Goal: Information Seeking & Learning: Learn about a topic

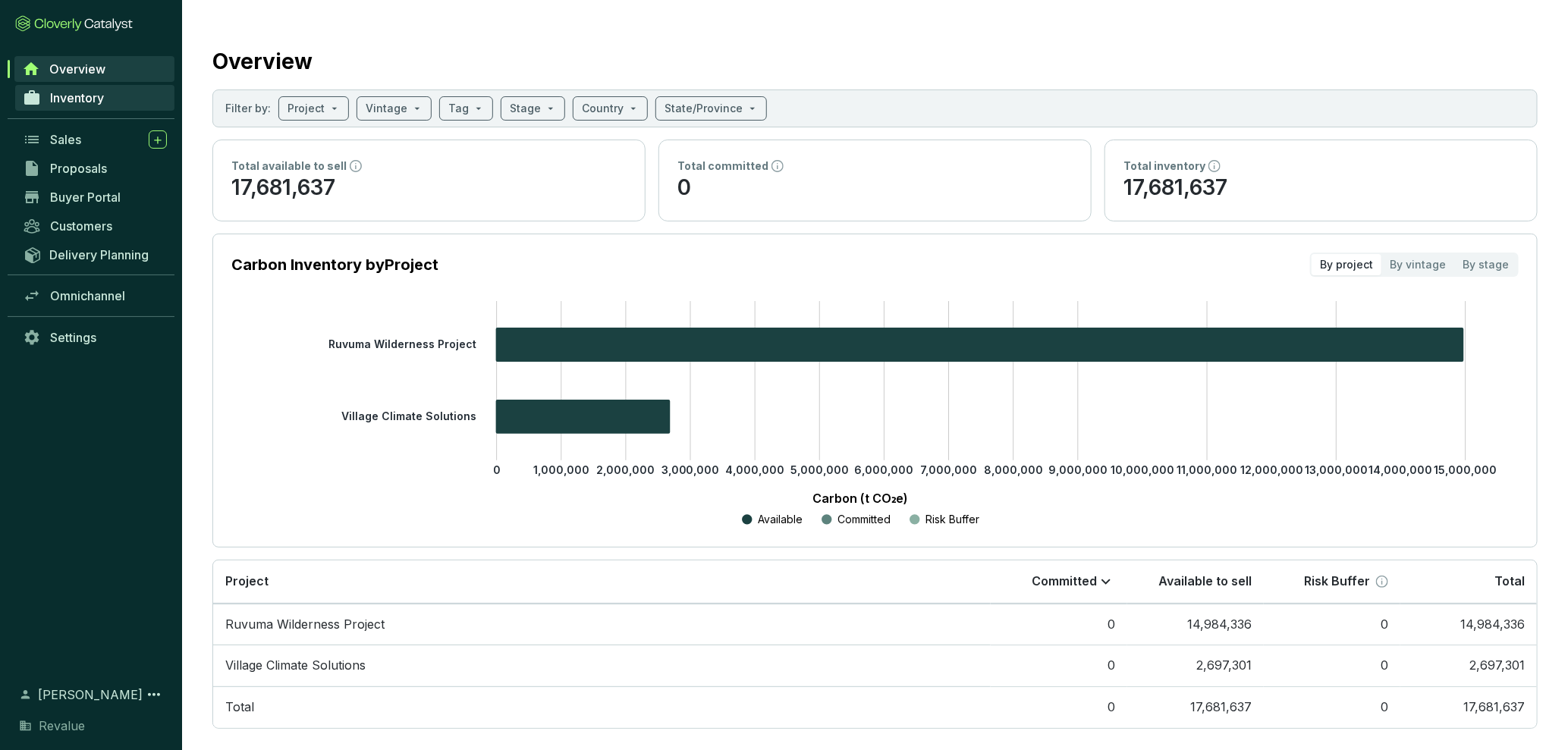
click at [97, 103] on span "Inventory" at bounding box center [77, 98] width 54 height 15
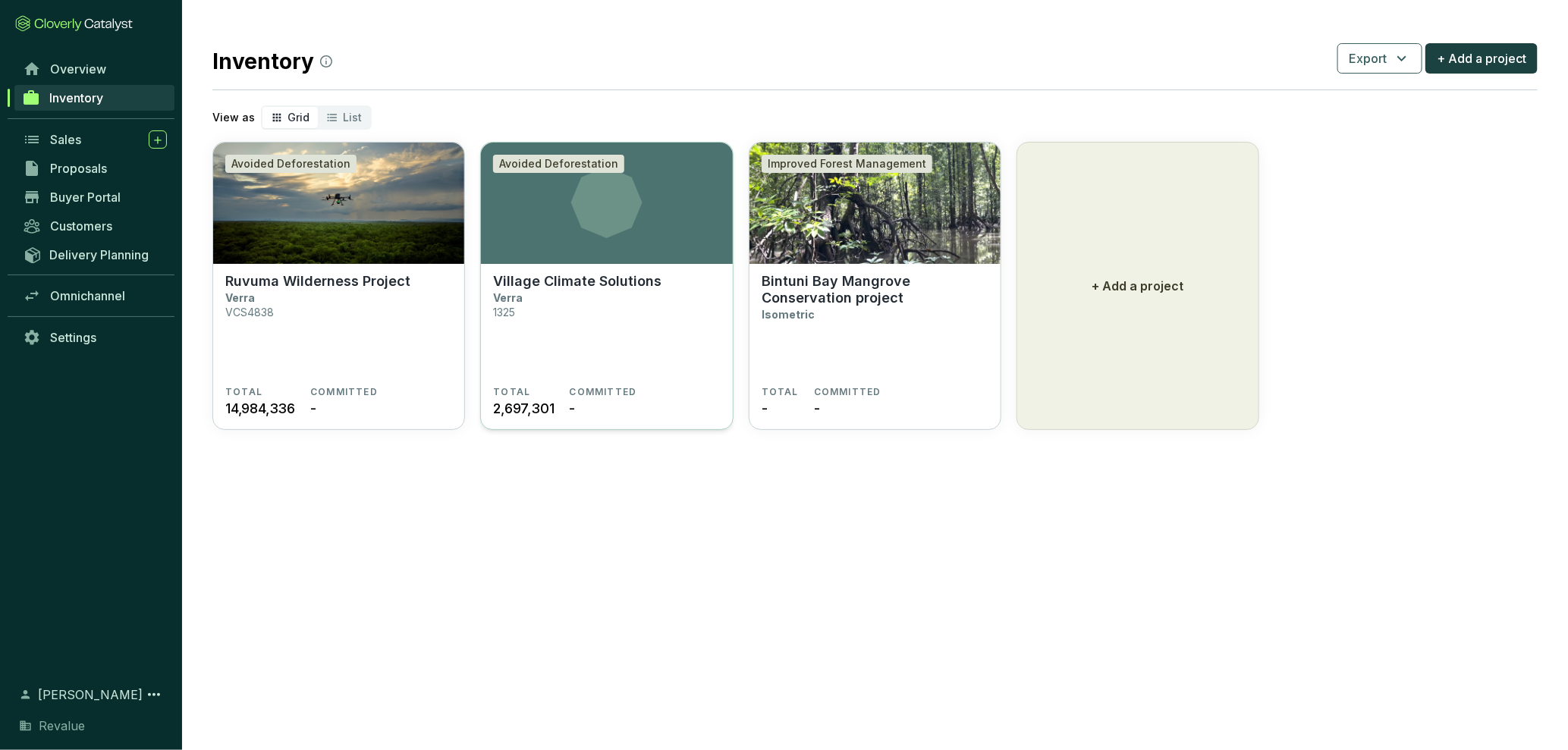
click at [607, 248] on section "Avoided Deforestation" at bounding box center [606, 204] width 251 height 122
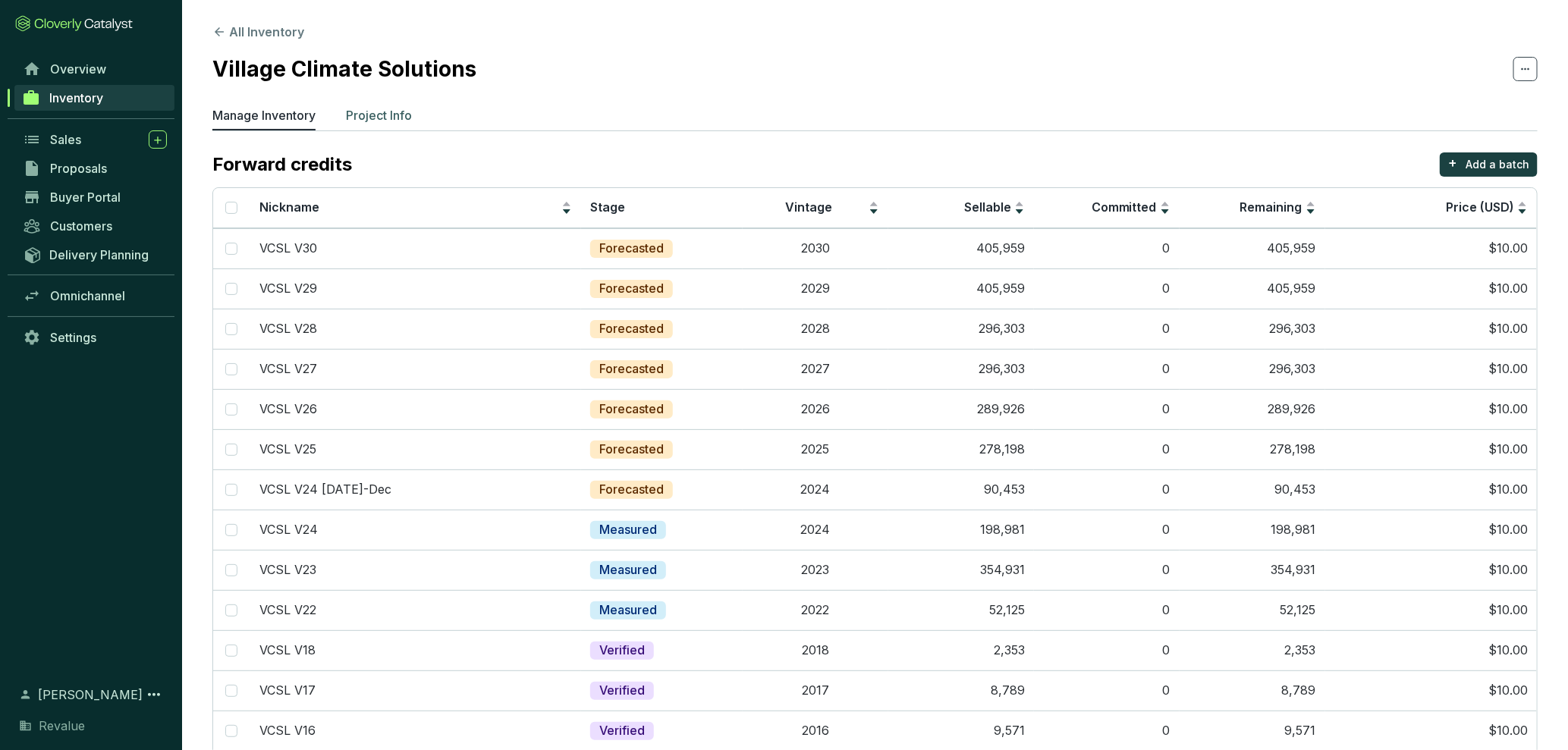
click at [387, 116] on p "Project Info" at bounding box center [378, 116] width 66 height 19
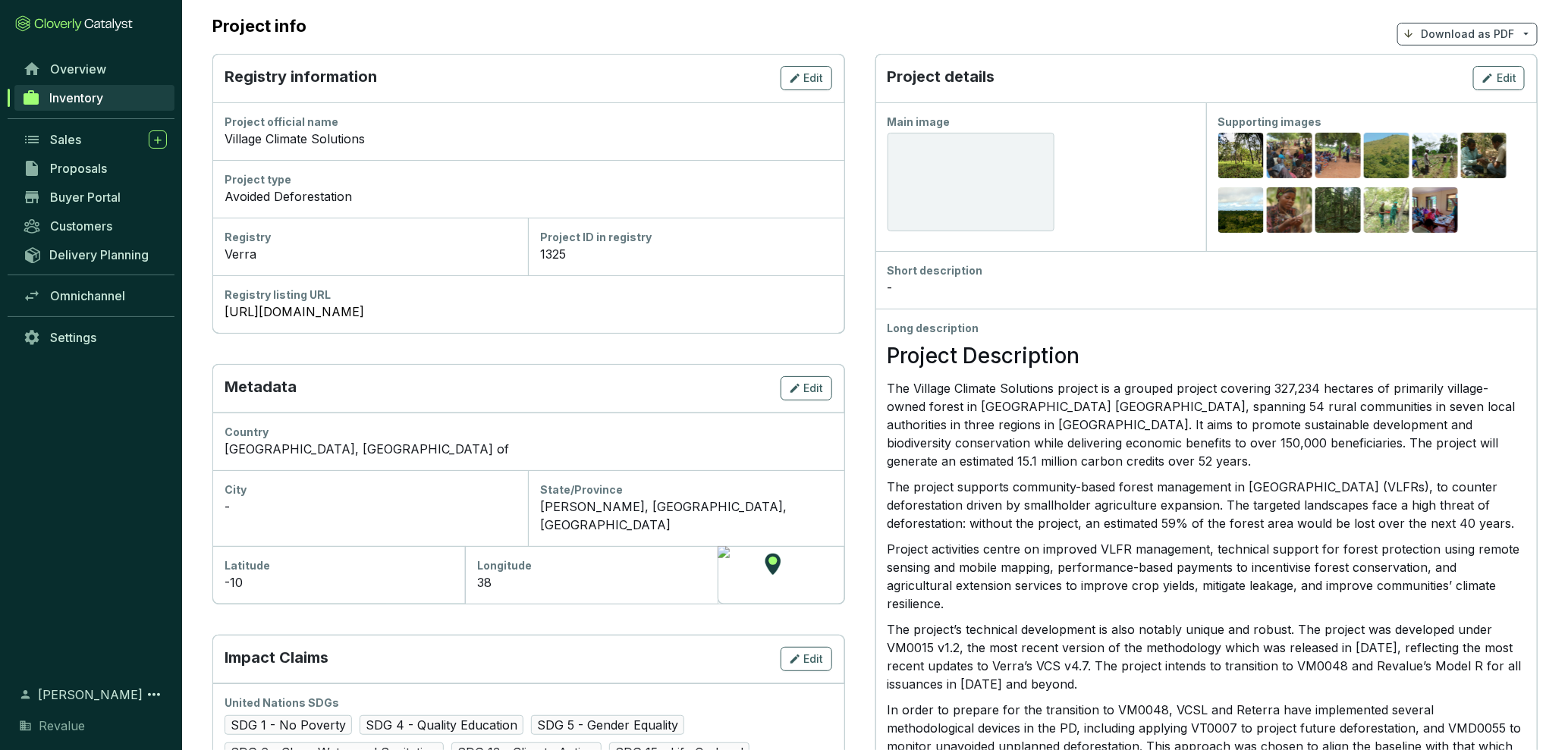
scroll to position [156, 0]
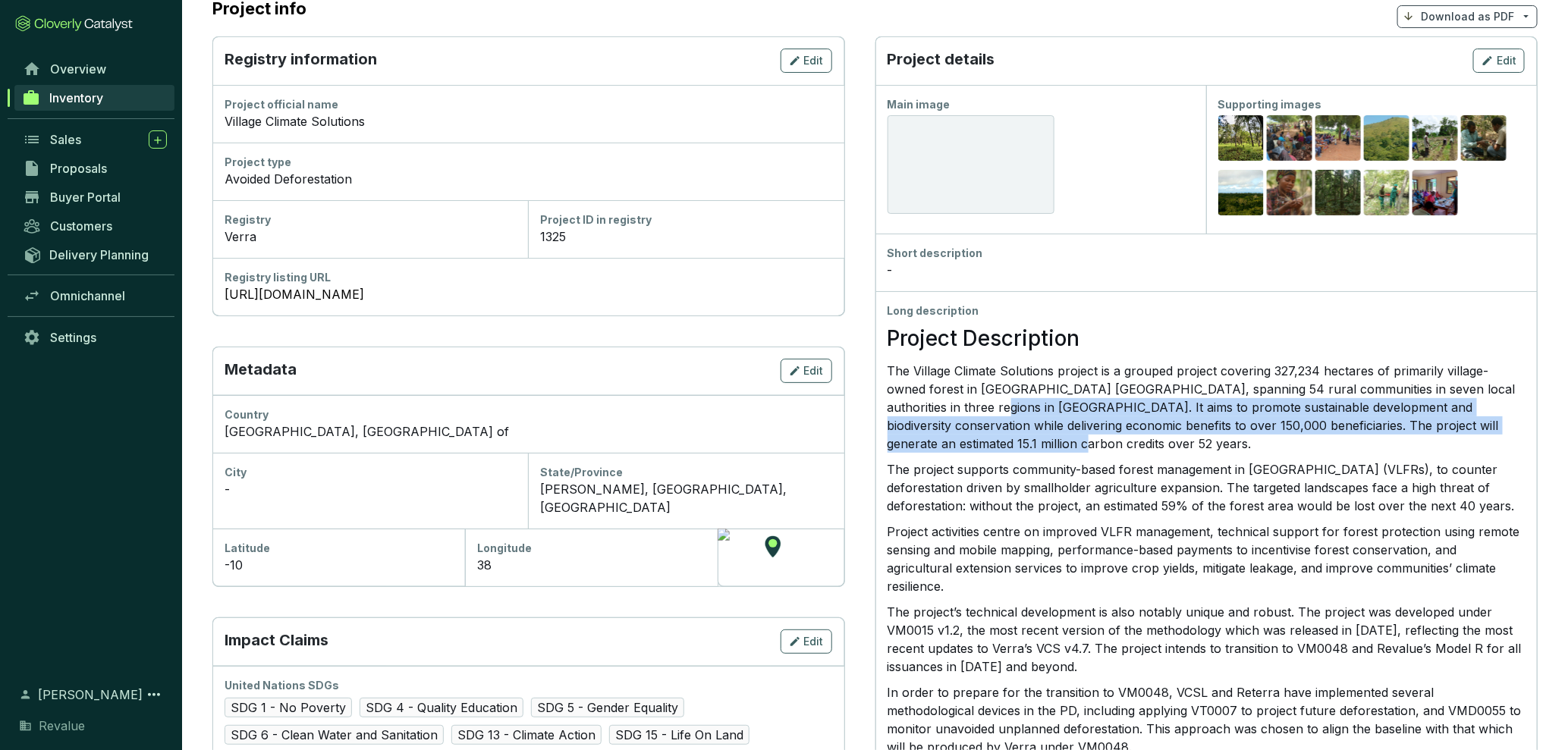
drag, startPoint x: 945, startPoint y: 406, endPoint x: 935, endPoint y: 438, distance: 33.5
click at [935, 438] on p "The Village Climate Solutions project is a grouped project covering 327,234 hec…" at bounding box center [1206, 407] width 638 height 91
click at [935, 433] on p "The Village Climate Solutions project is a grouped project covering 327,234 hec…" at bounding box center [1206, 407] width 638 height 91
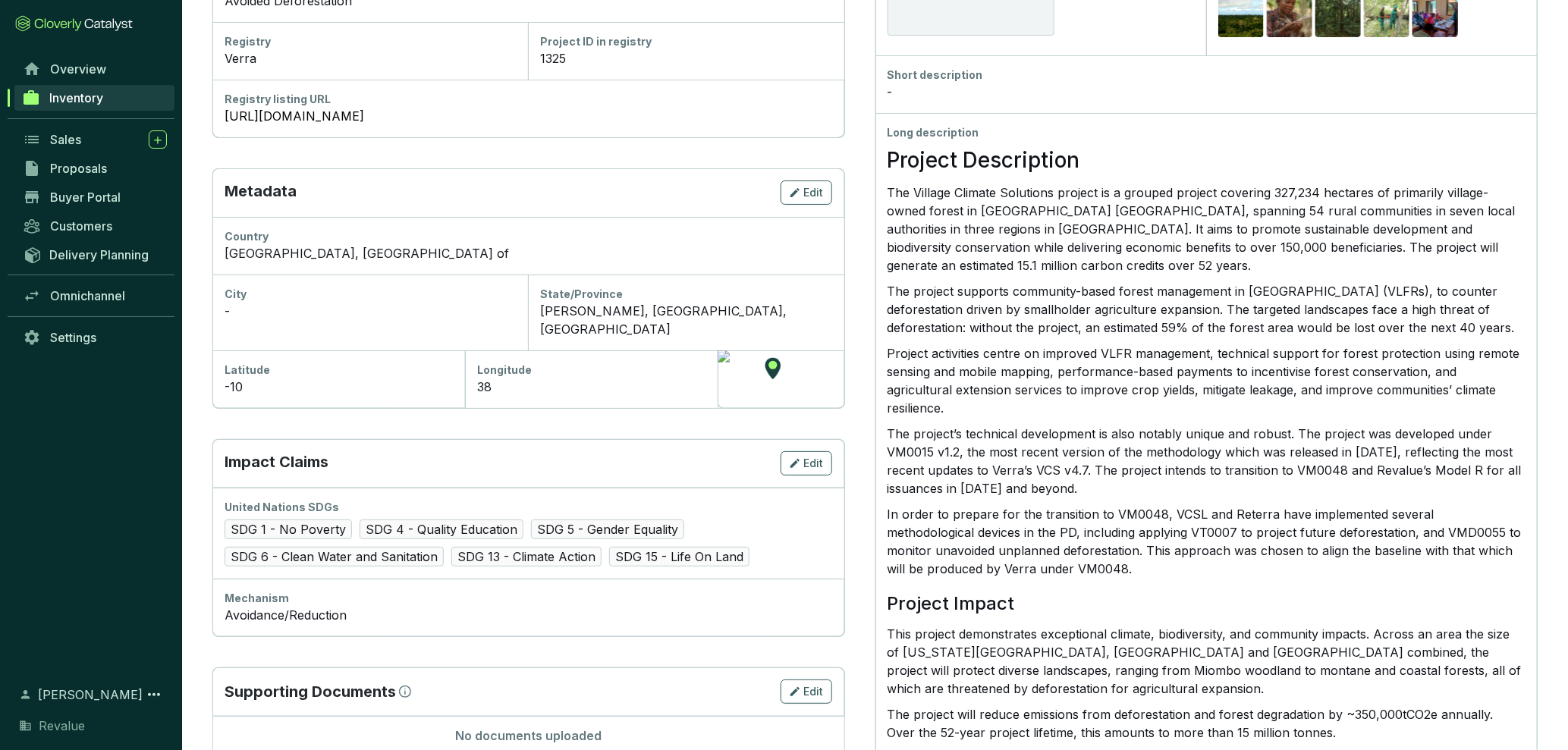
scroll to position [335, 0]
click at [1010, 340] on div "Project Description The Village Climate Solutions project is a grouped project …" at bounding box center [1206, 711] width 638 height 1144
click at [993, 325] on p "The project supports community-based forest management in [GEOGRAPHIC_DATA] (VL…" at bounding box center [1206, 308] width 638 height 55
click at [1063, 108] on div "Short description -" at bounding box center [1206, 84] width 662 height 57
click at [1080, 384] on p "Project activities centre on improved VLFR management, technical support for fo…" at bounding box center [1206, 380] width 638 height 73
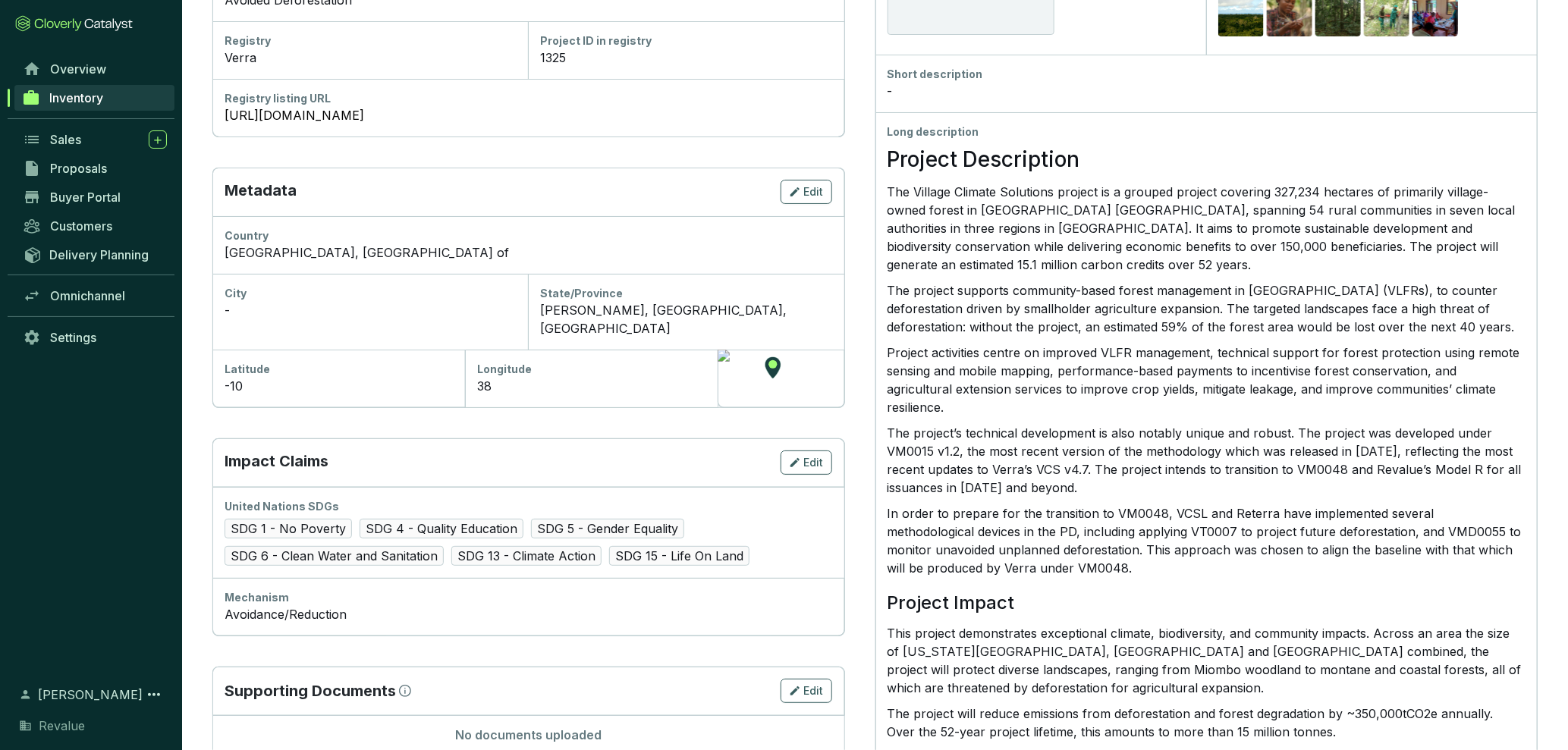
click at [1080, 384] on p "Project activities centre on improved VLFR management, technical support for fo…" at bounding box center [1206, 380] width 638 height 73
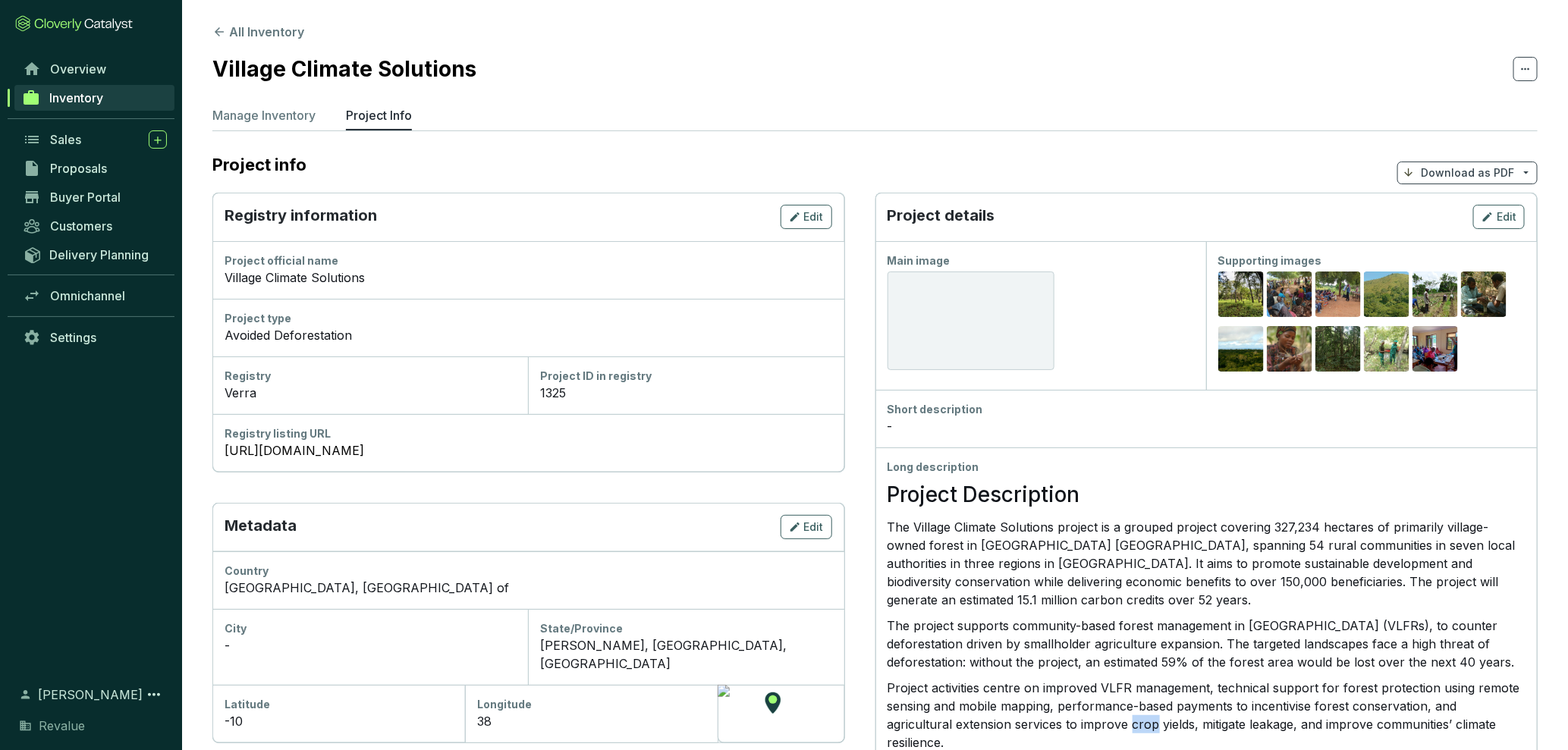
scroll to position [339, 0]
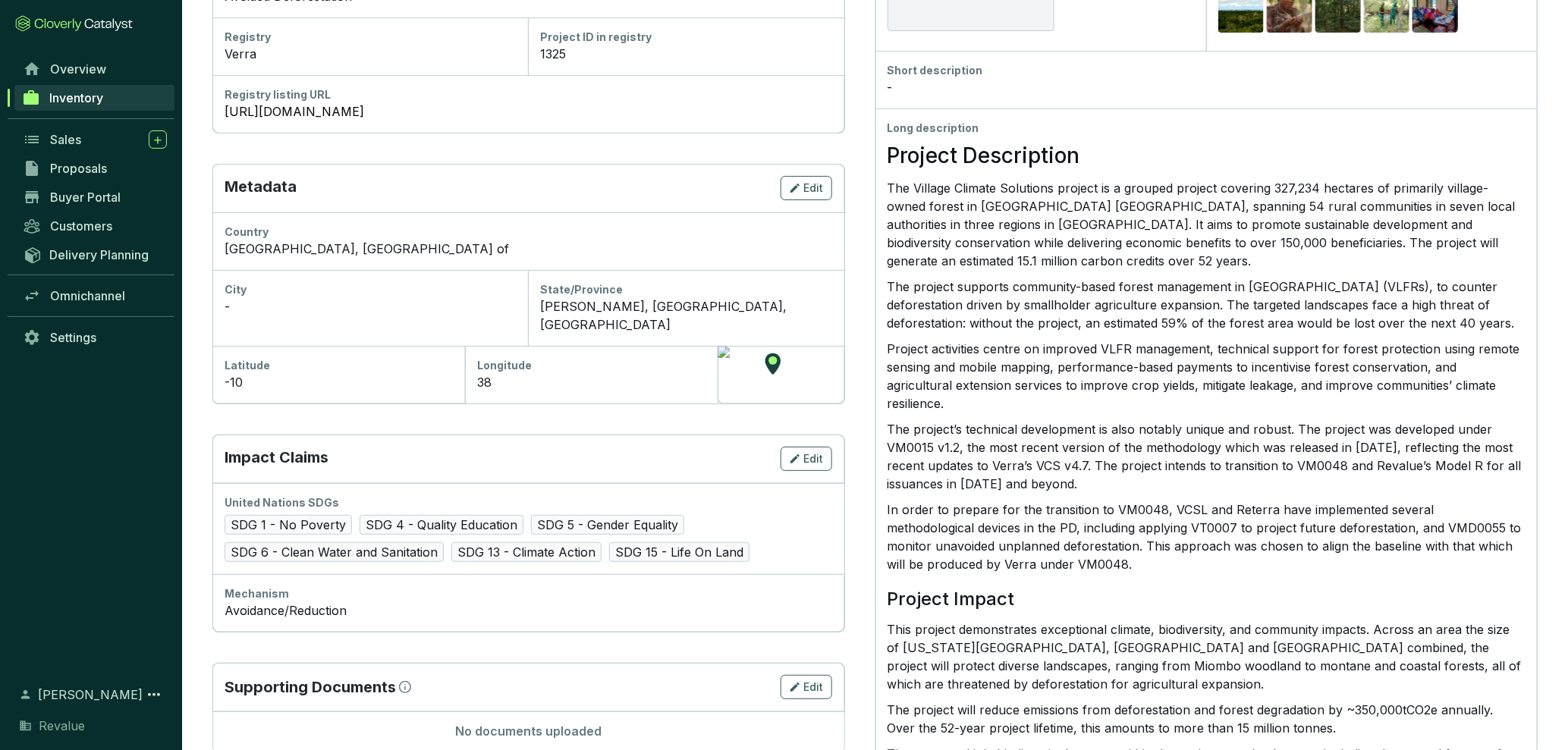
click at [1160, 450] on p "The project’s technical development is also notably unique and robust. The proj…" at bounding box center [1206, 456] width 638 height 73
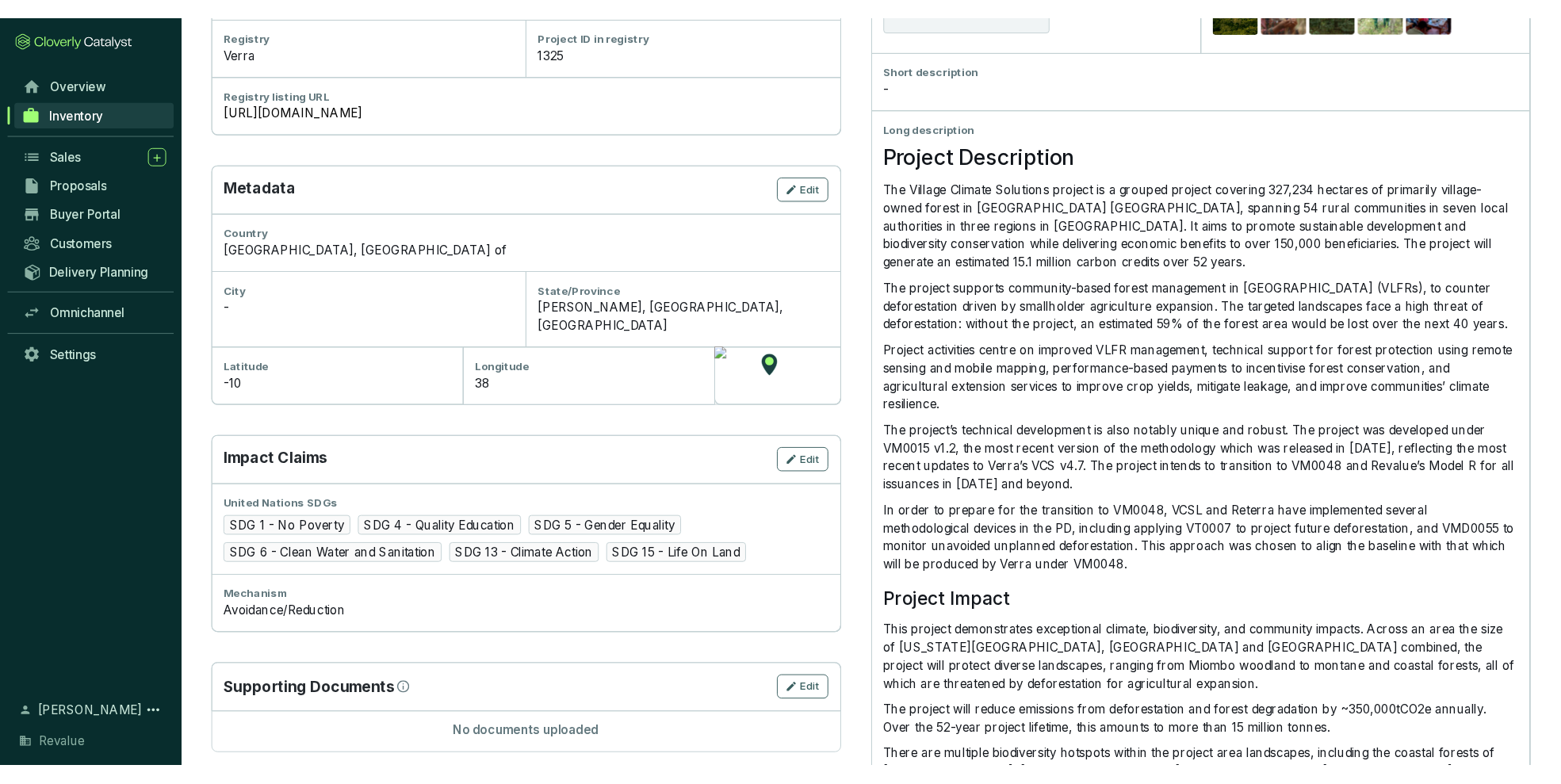
scroll to position [373, 0]
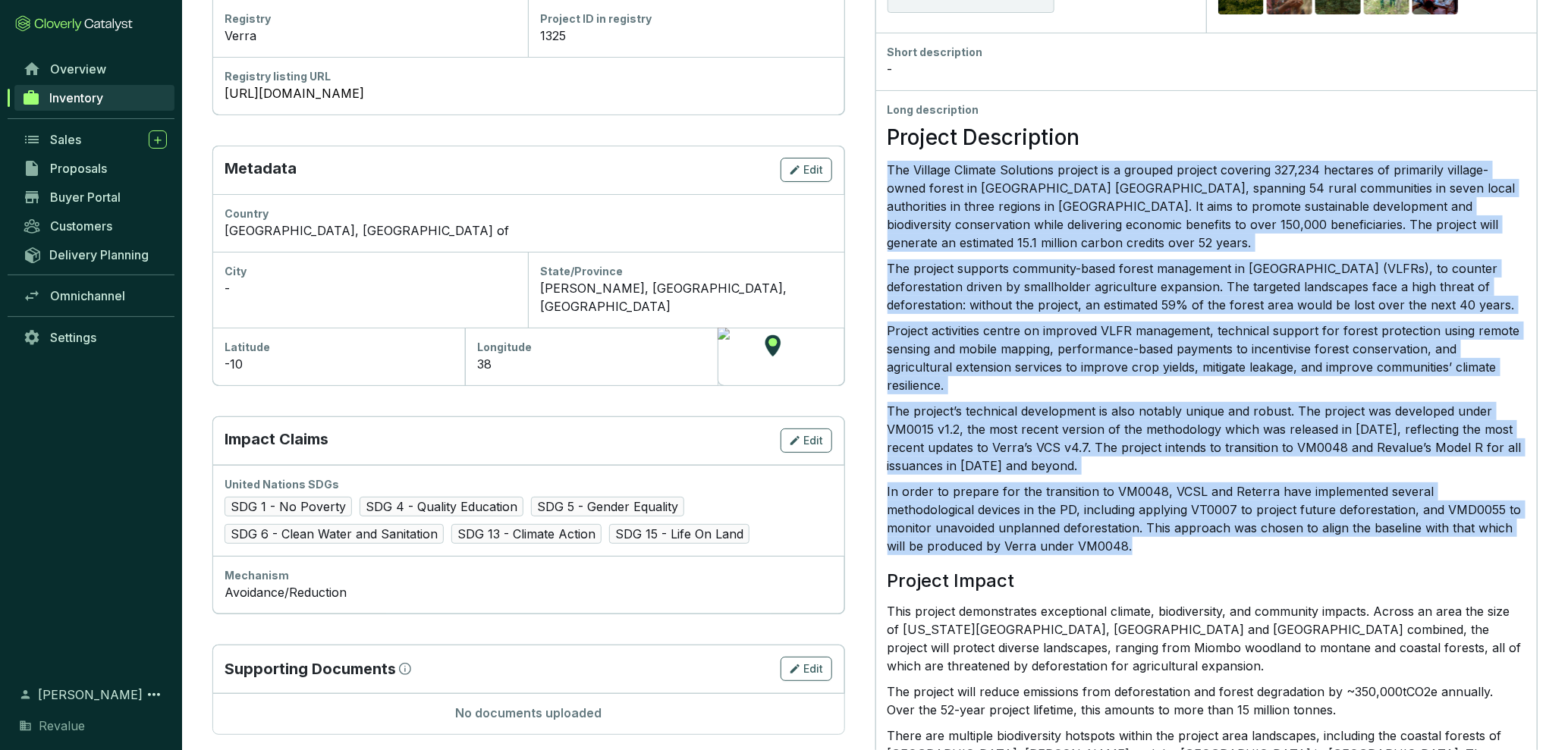
drag, startPoint x: 1114, startPoint y: 530, endPoint x: 886, endPoint y: 173, distance: 423.6
click at [887, 173] on div "Project Description The Village Climate Solutions project is a grouped project …" at bounding box center [1206, 689] width 638 height 1144
click at [887, 173] on p "The Village Climate Solutions project is a grouped project covering 327,234 hec…" at bounding box center [1206, 206] width 638 height 91
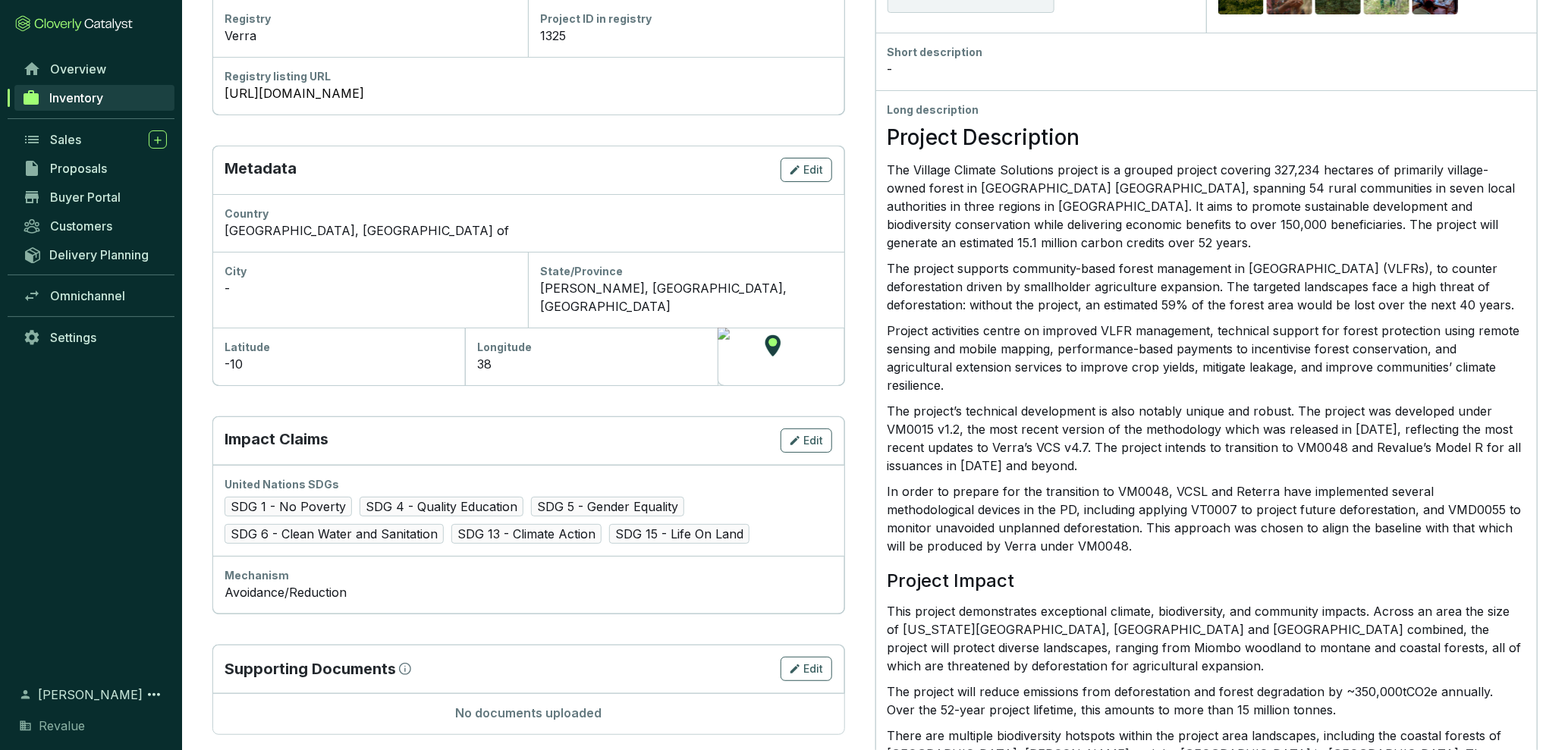
click at [885, 165] on div "Long description Project Description The Village Climate Solutions project is a…" at bounding box center [1206, 682] width 662 height 1182
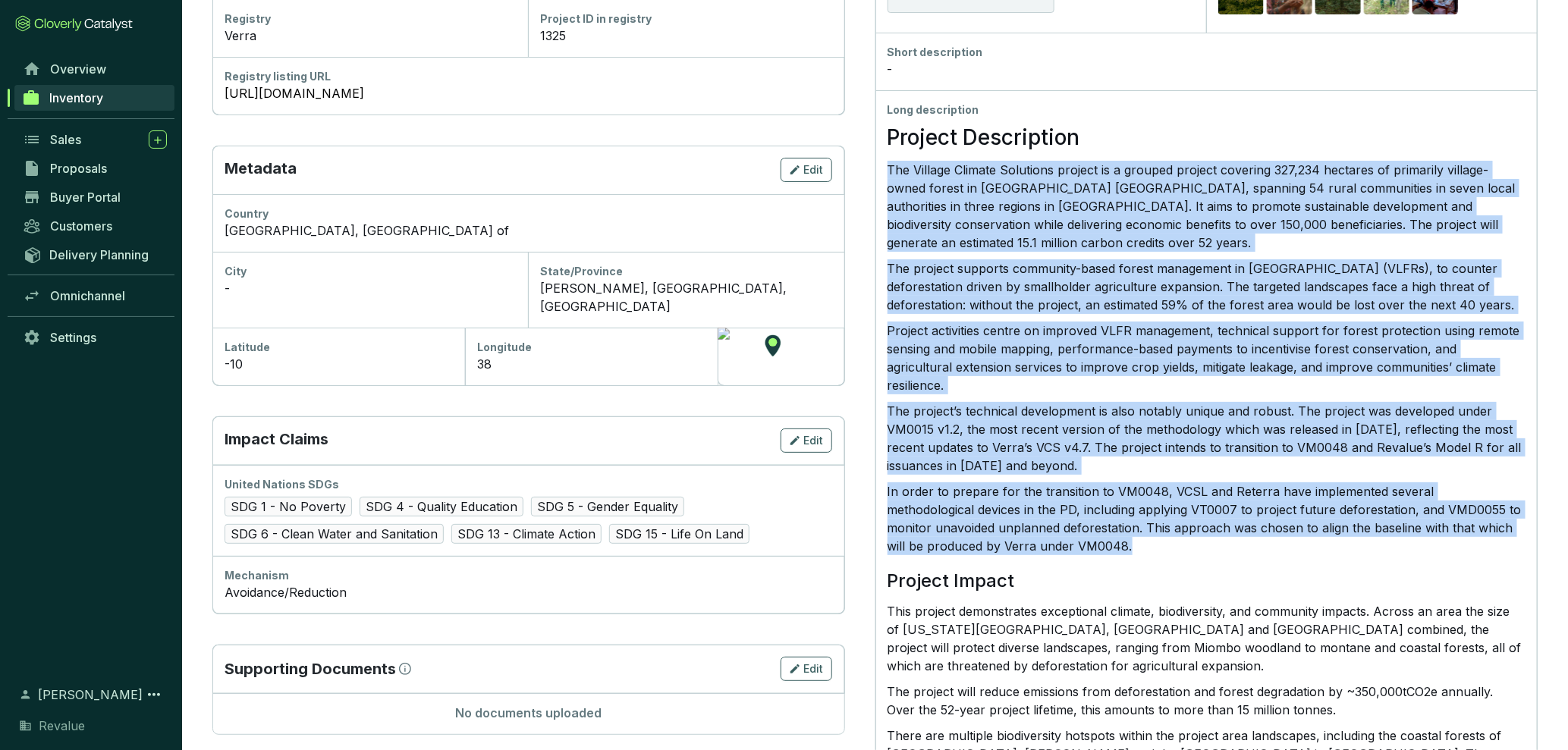
drag, startPoint x: 888, startPoint y: 165, endPoint x: 1190, endPoint y: 538, distance: 479.9
click at [1190, 538] on div "Project Description The Village Climate Solutions project is a grouped project …" at bounding box center [1206, 689] width 638 height 1144
drag, startPoint x: 1147, startPoint y: 521, endPoint x: 886, endPoint y: 182, distance: 427.8
click at [886, 182] on div "Long description Project Description The Village Climate Solutions project is a…" at bounding box center [1206, 682] width 662 height 1182
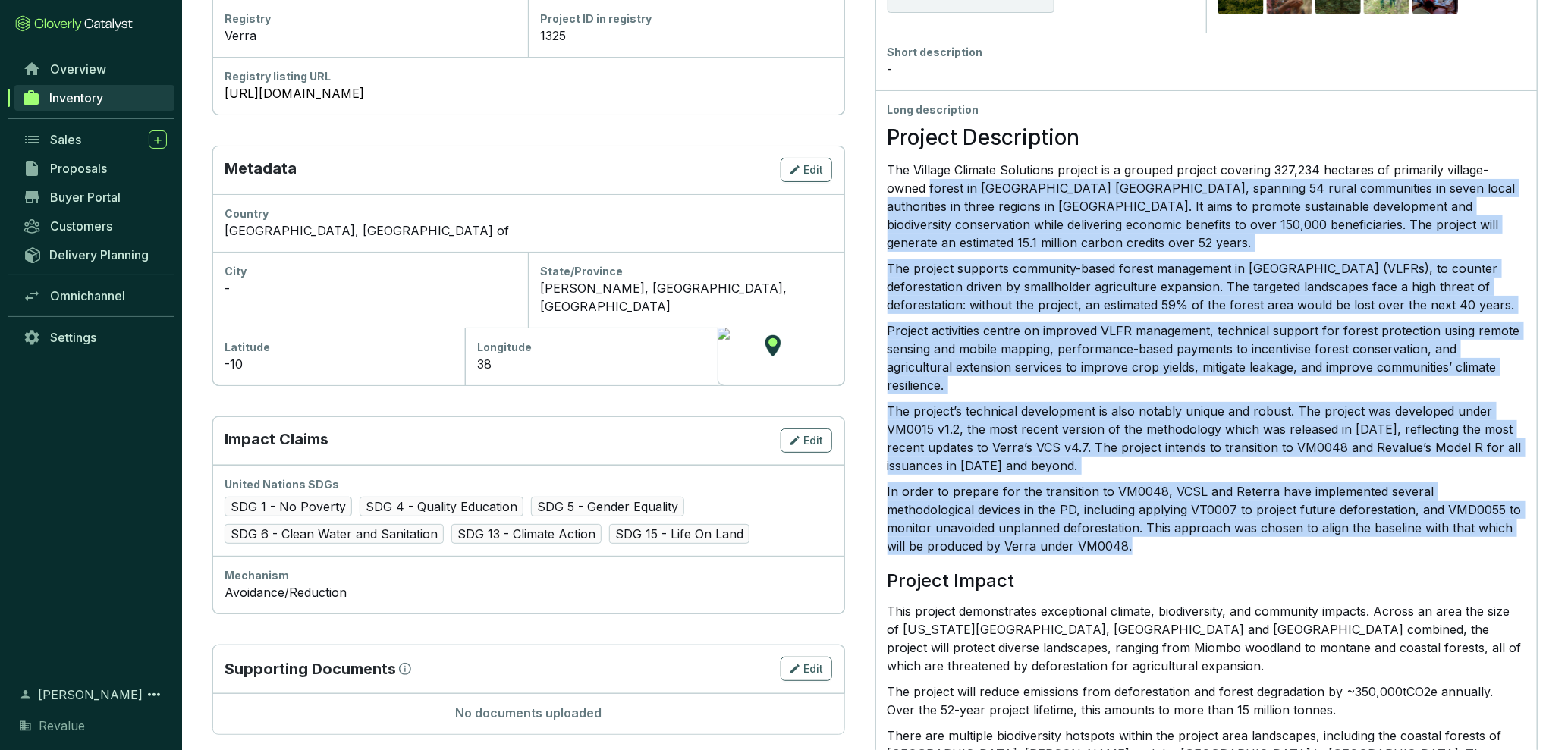
click at [886, 182] on div "Long description Project Description The Village Climate Solutions project is a…" at bounding box center [1206, 682] width 662 height 1182
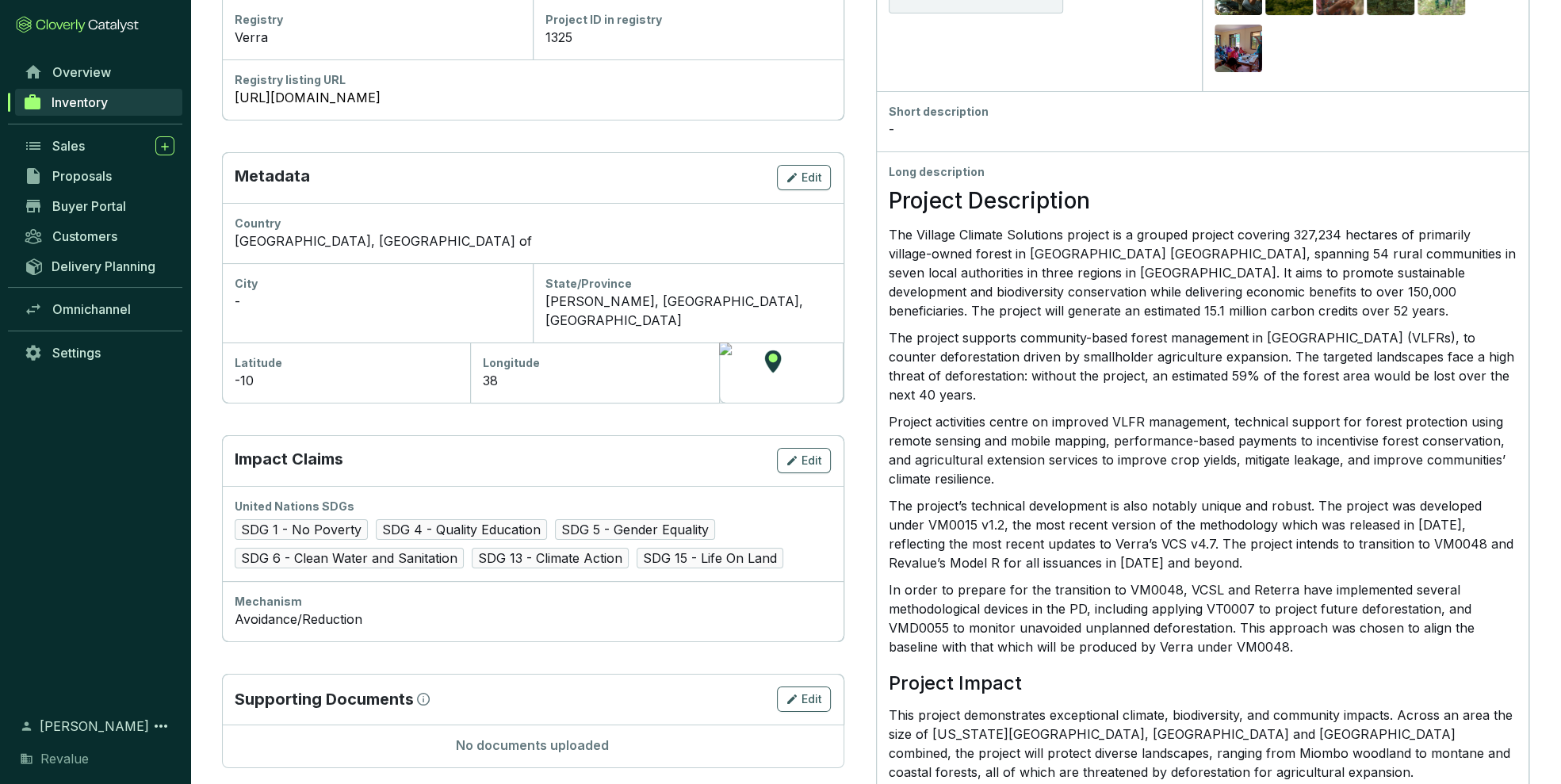
click at [1022, 602] on p "In order to prepare for the transition to VM0048, VCSL and Reterra have impleme…" at bounding box center [1202, 618] width 628 height 76
click at [1033, 610] on p "In order to prepare for the transition to VM0048, VCSL and Reterra have impleme…" at bounding box center [1202, 618] width 628 height 76
click at [1282, 675] on h2 "Project Impact" at bounding box center [1202, 682] width 628 height 21
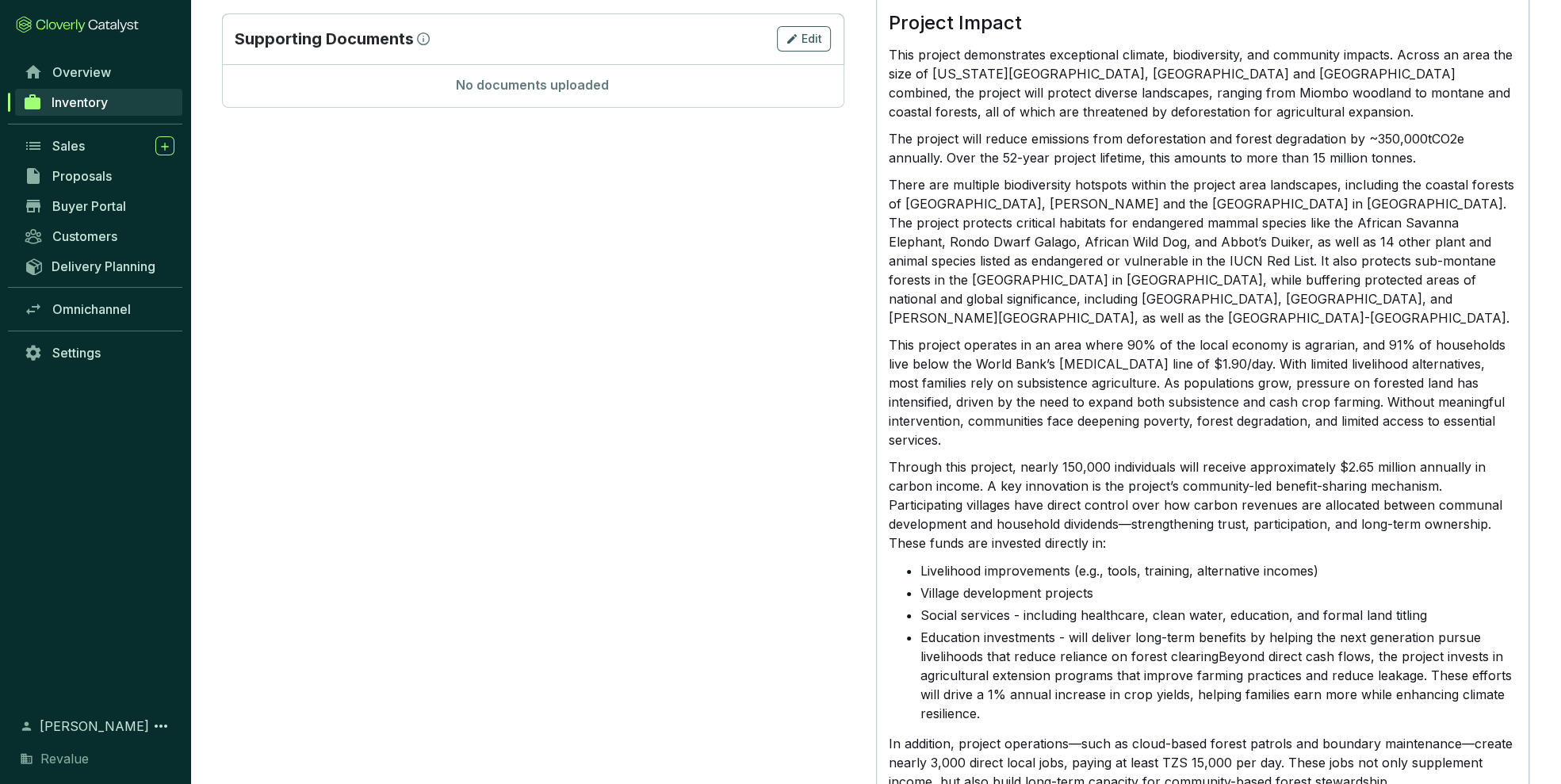
scroll to position [1039, 0]
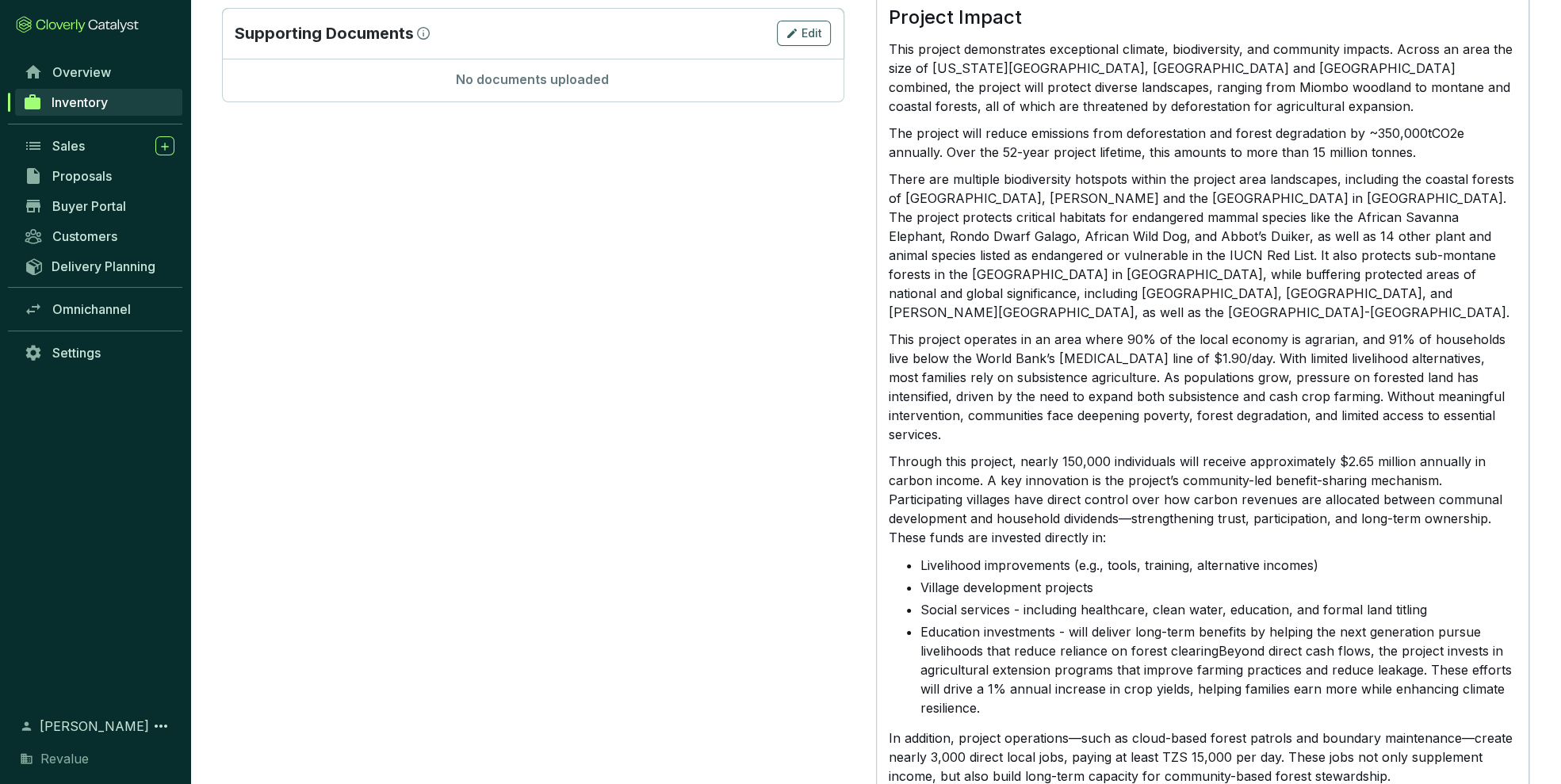
click at [1058, 191] on p "There are multiple biodiversity hotspots within the project area landscapes, in…" at bounding box center [1202, 245] width 628 height 152
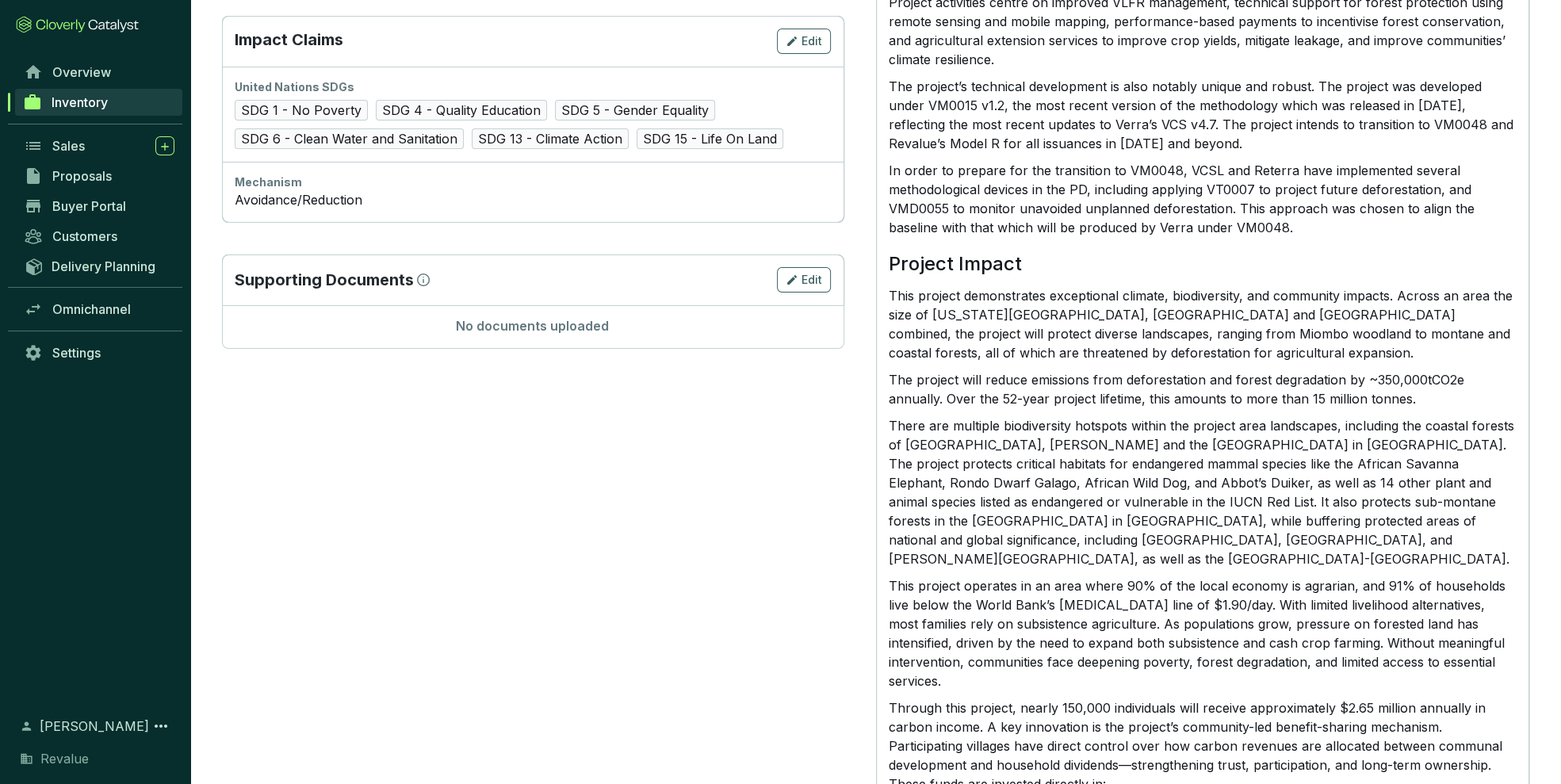
scroll to position [788, 0]
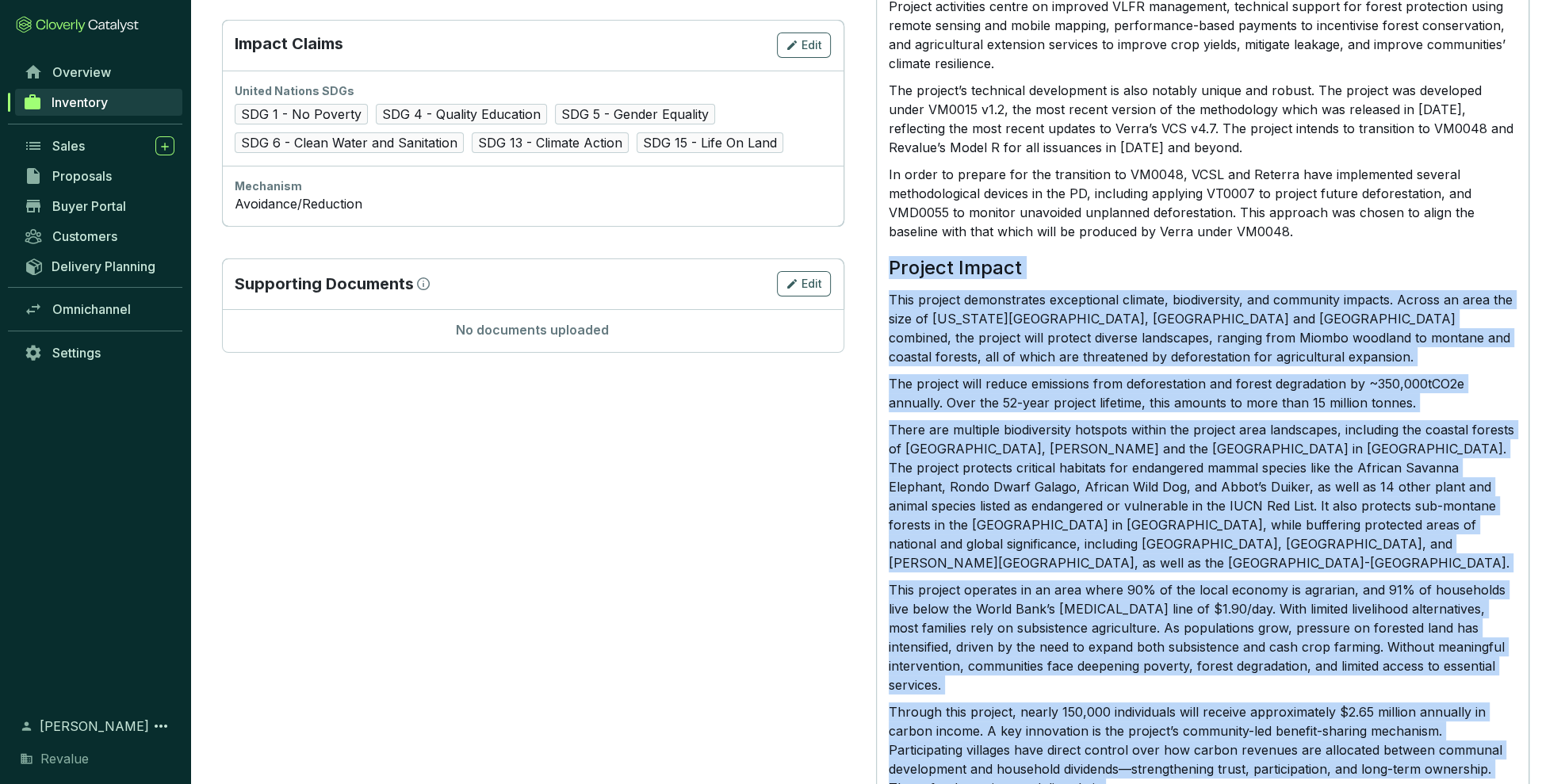
drag, startPoint x: 887, startPoint y: 268, endPoint x: 1164, endPoint y: 738, distance: 545.6
click at [1164, 738] on div "Project Description The Village Climate Solutions project is a grouped project …" at bounding box center [1202, 400] width 628 height 1271
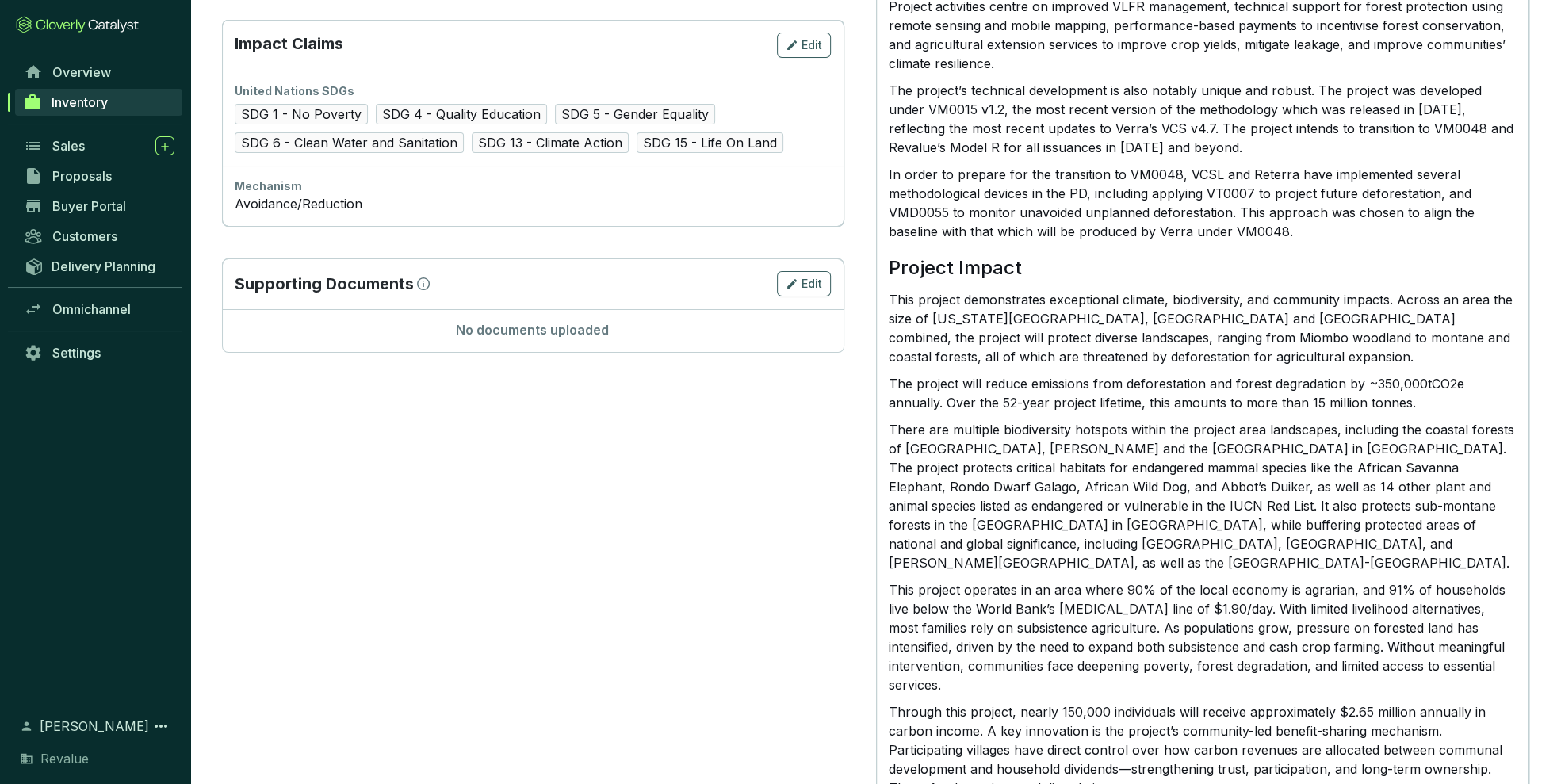
click at [1163, 743] on p "Through this project, nearly 150,000 individuals will receive approximately $2.…" at bounding box center [1202, 750] width 628 height 95
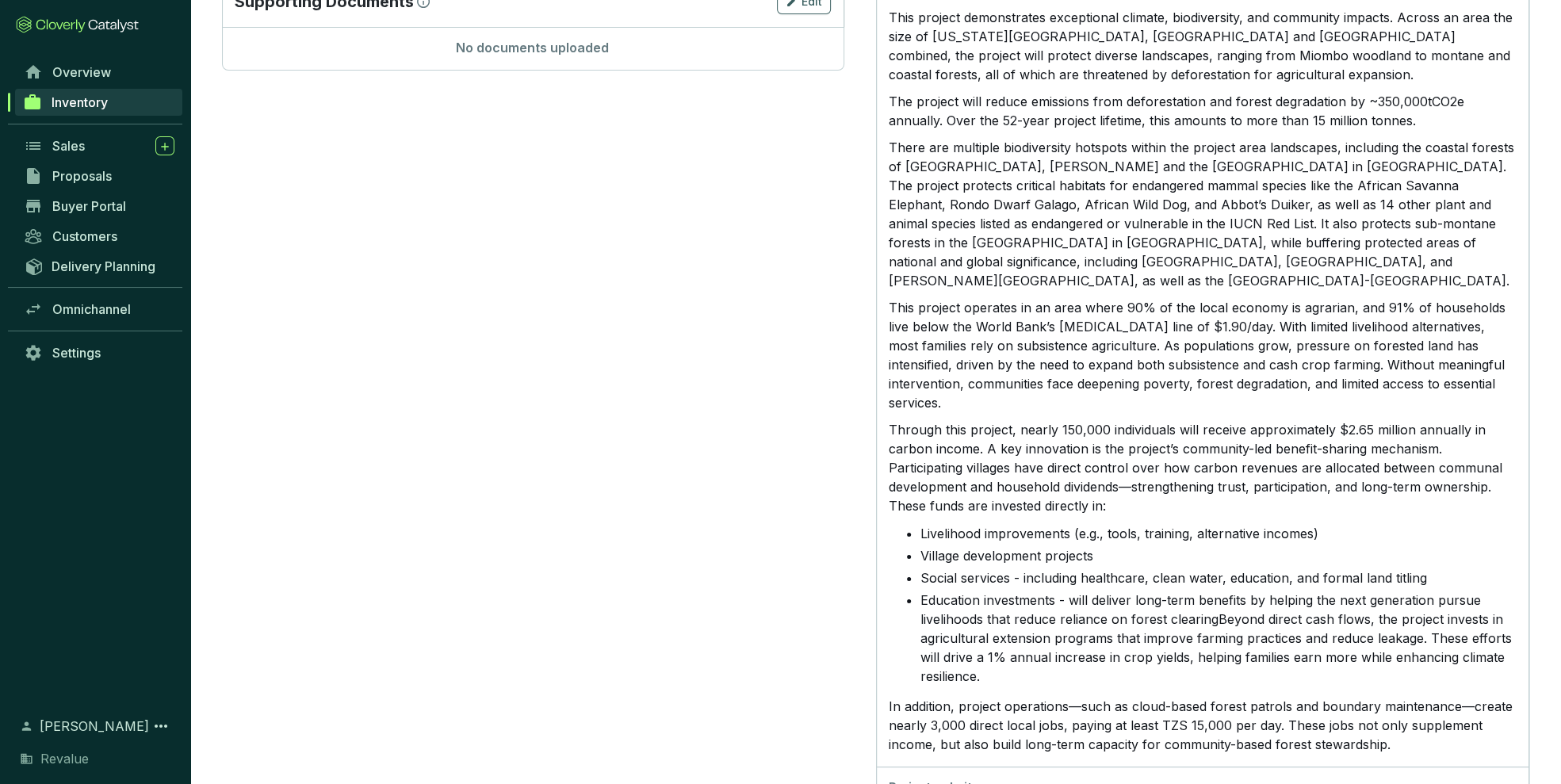
scroll to position [1102, 0]
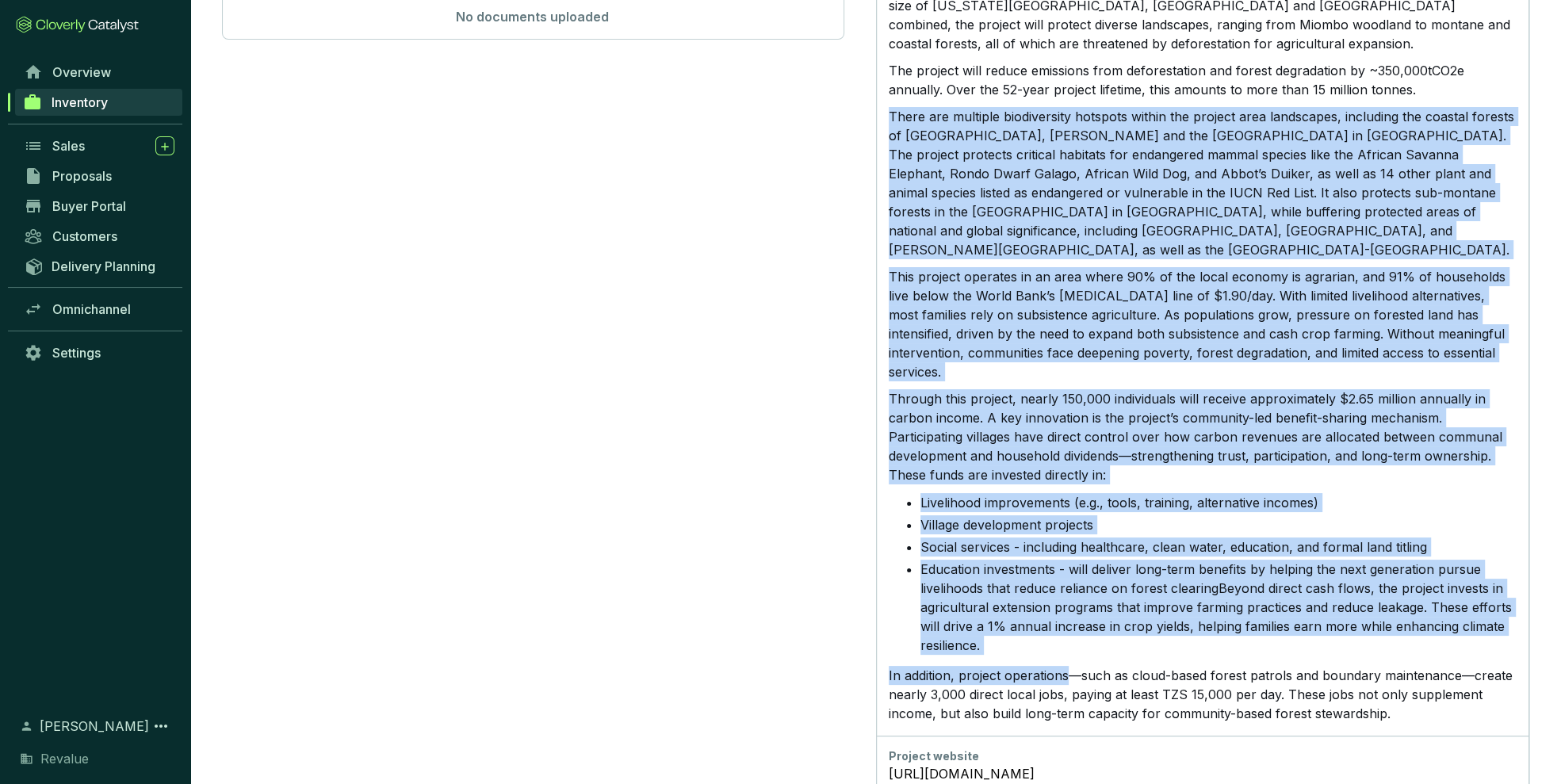
drag, startPoint x: 888, startPoint y: 298, endPoint x: 1071, endPoint y: 628, distance: 377.3
click at [1071, 628] on div "Project Description The Village Climate Solutions project is a grouped project …" at bounding box center [1202, 87] width 628 height 1271
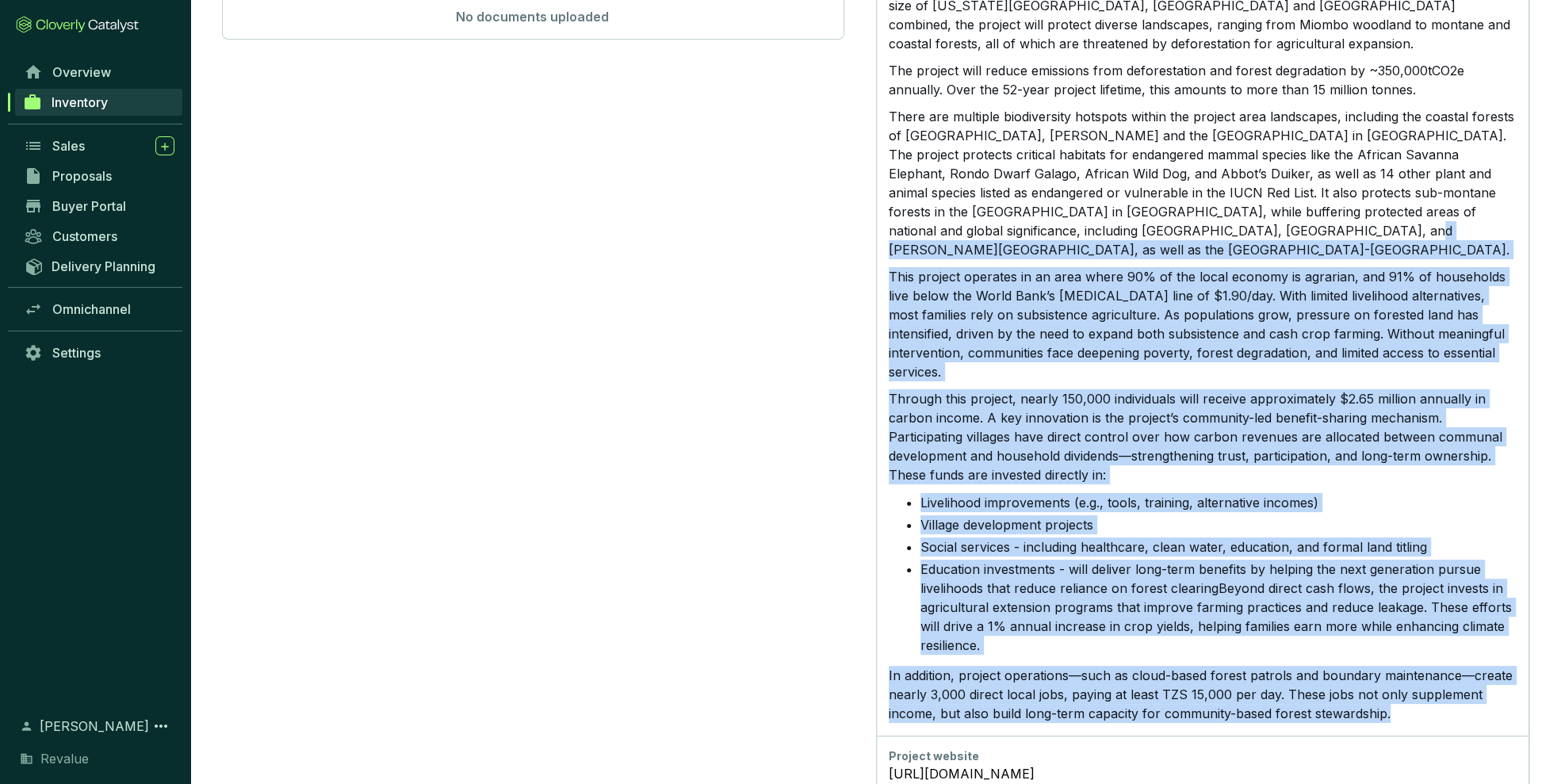
drag, startPoint x: 1402, startPoint y: 684, endPoint x: 1140, endPoint y: 236, distance: 519.0
click at [1140, 236] on div "Long description Project Description The Village Climate Solutions project is a…" at bounding box center [1203, 79] width 653 height 1313
click at [1140, 236] on p "There are multiple biodiversity hotspots within the project area landscapes, in…" at bounding box center [1202, 183] width 628 height 152
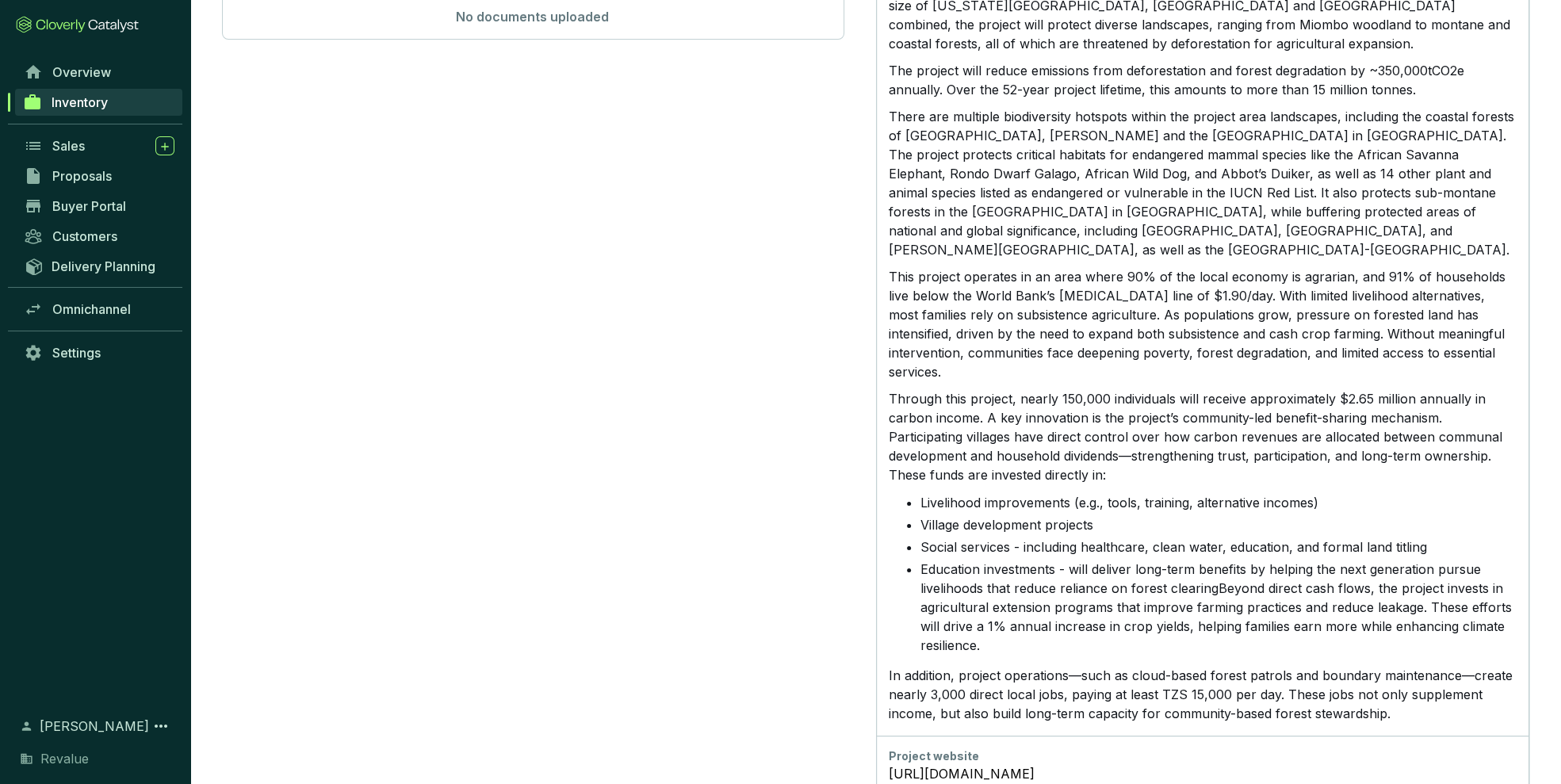
click at [885, 110] on div "Long description Project Description The Village Climate Solutions project is a…" at bounding box center [1203, 79] width 653 height 1313
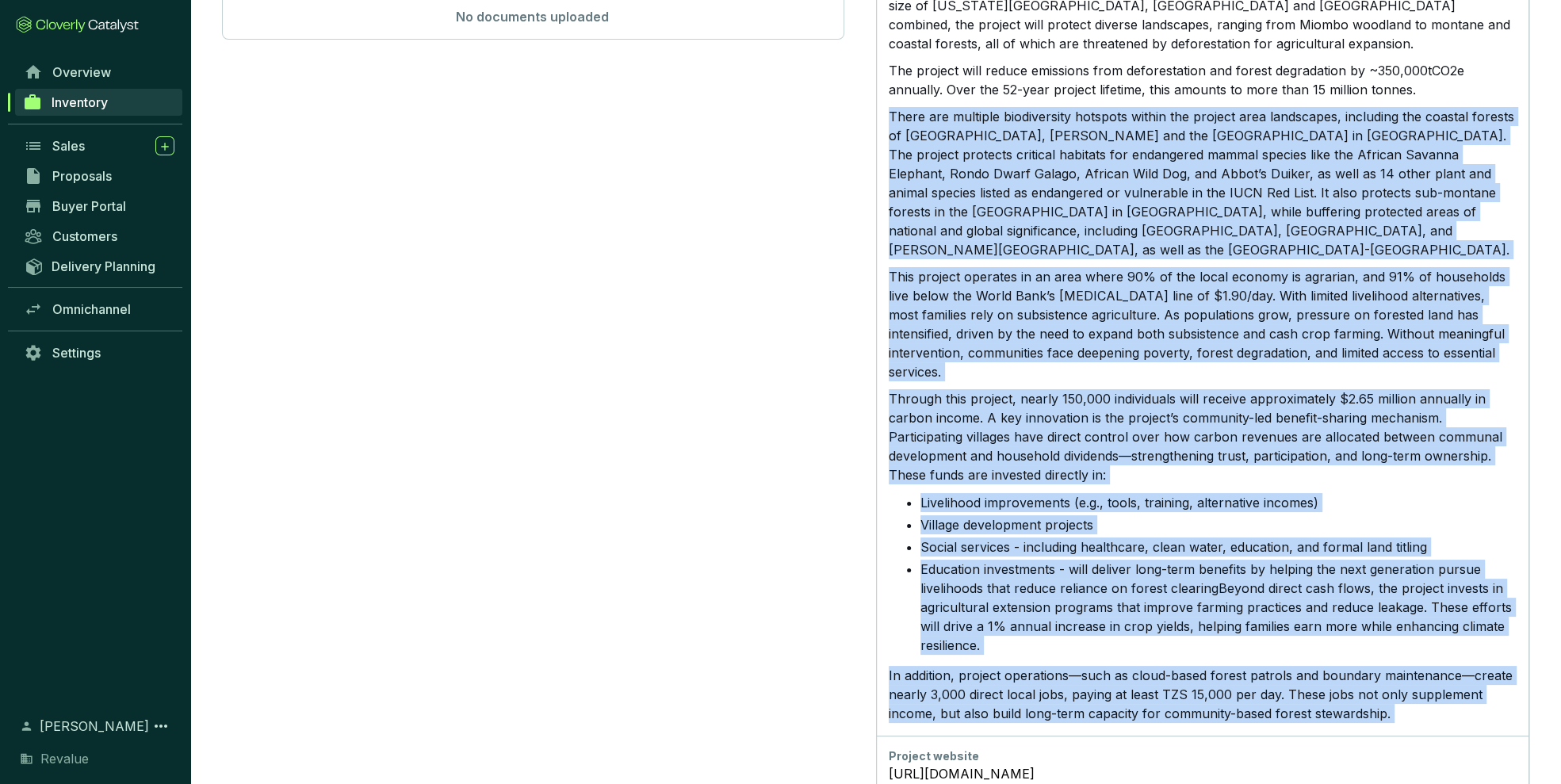
drag, startPoint x: 886, startPoint y: 110, endPoint x: 1204, endPoint y: 691, distance: 662.3
click at [1204, 691] on div "Long description Project Description The Village Climate Solutions project is a…" at bounding box center [1203, 79] width 653 height 1313
click at [1189, 560] on li "Education investments - will deliver long-term benefits by helping the next gen…" at bounding box center [1218, 607] width 596 height 95
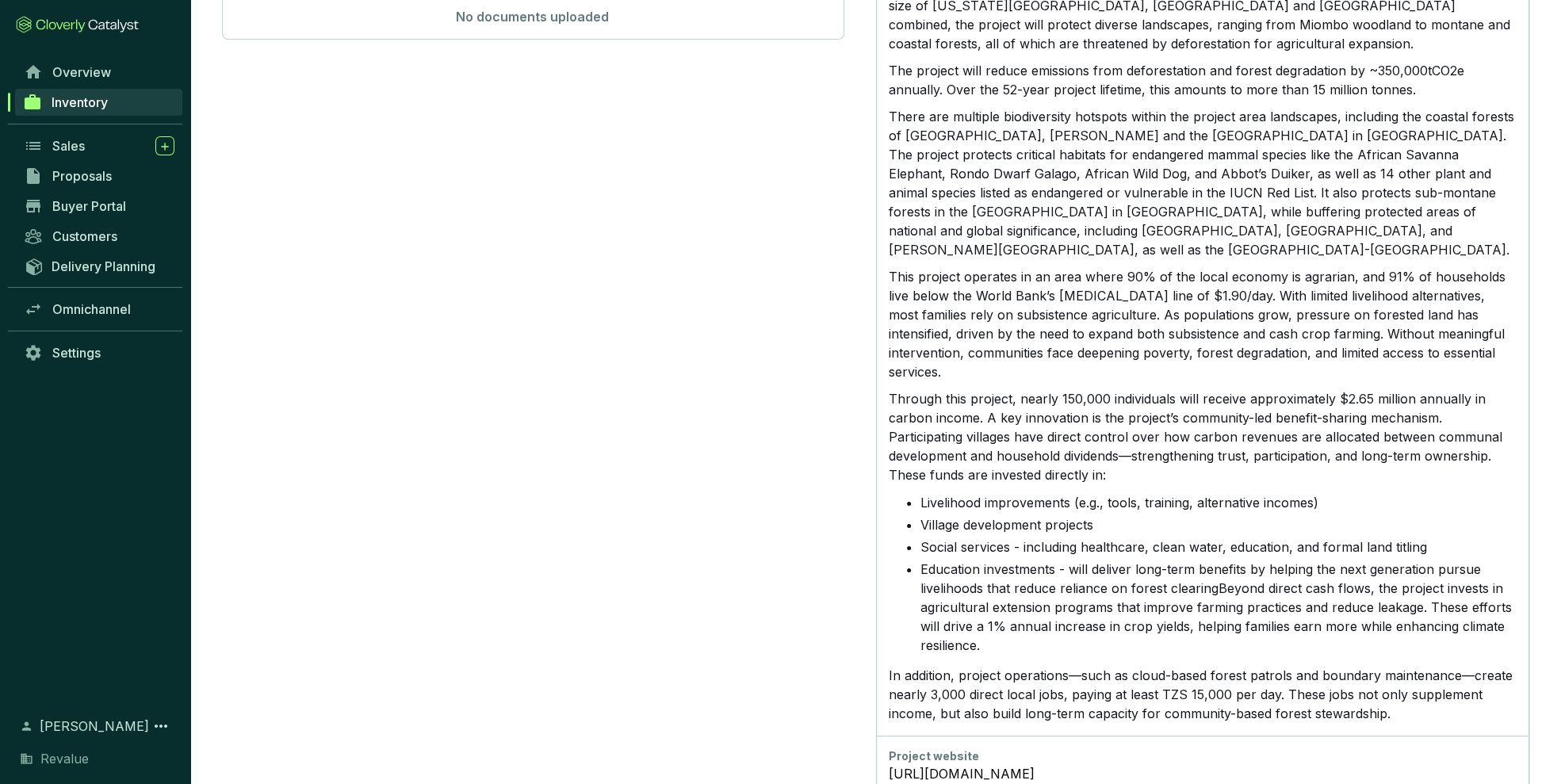
click at [1205, 538] on li "Social services - including healthcare, clean water, education, and formal land…" at bounding box center [1218, 547] width 596 height 19
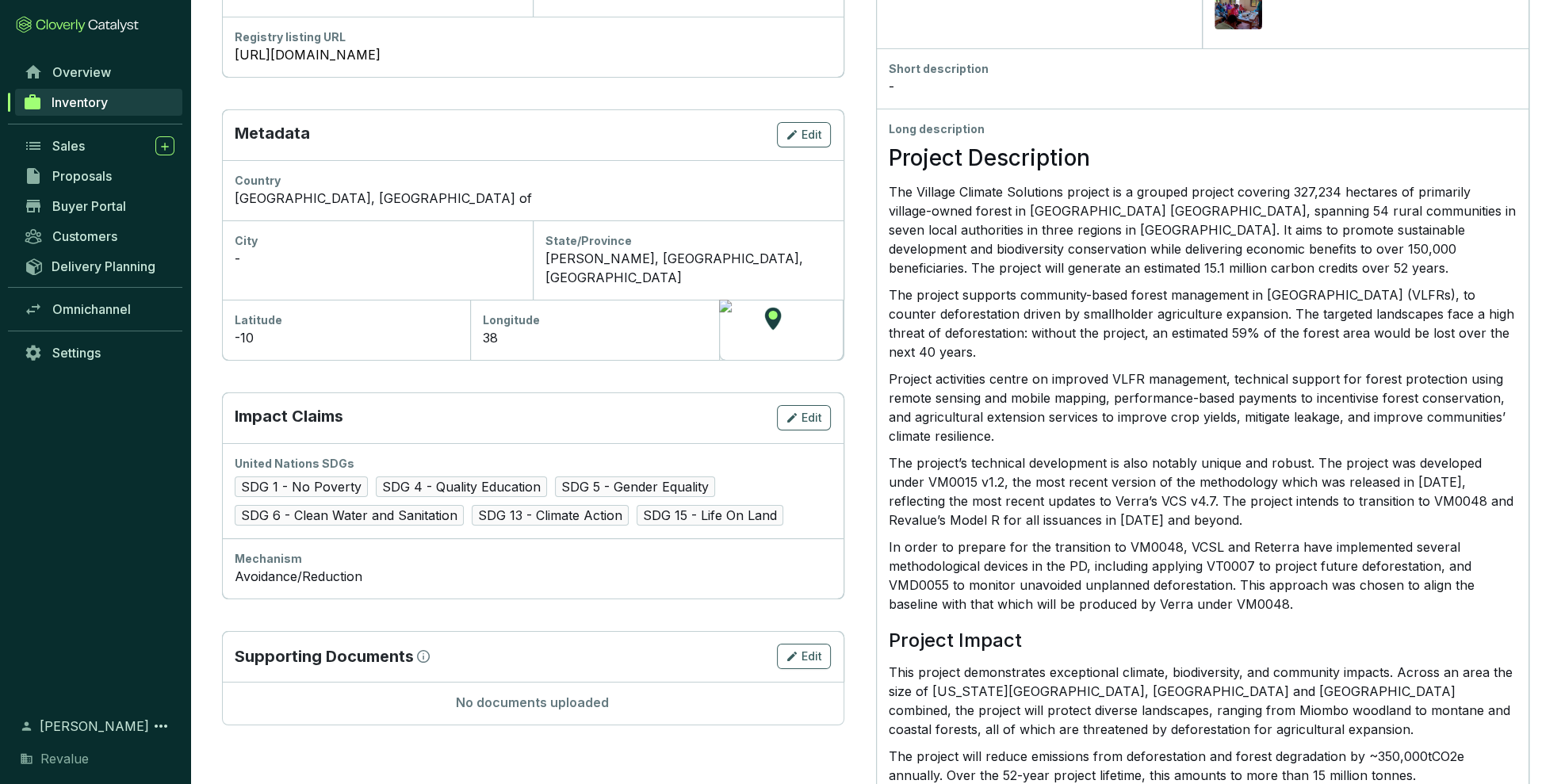
scroll to position [421, 0]
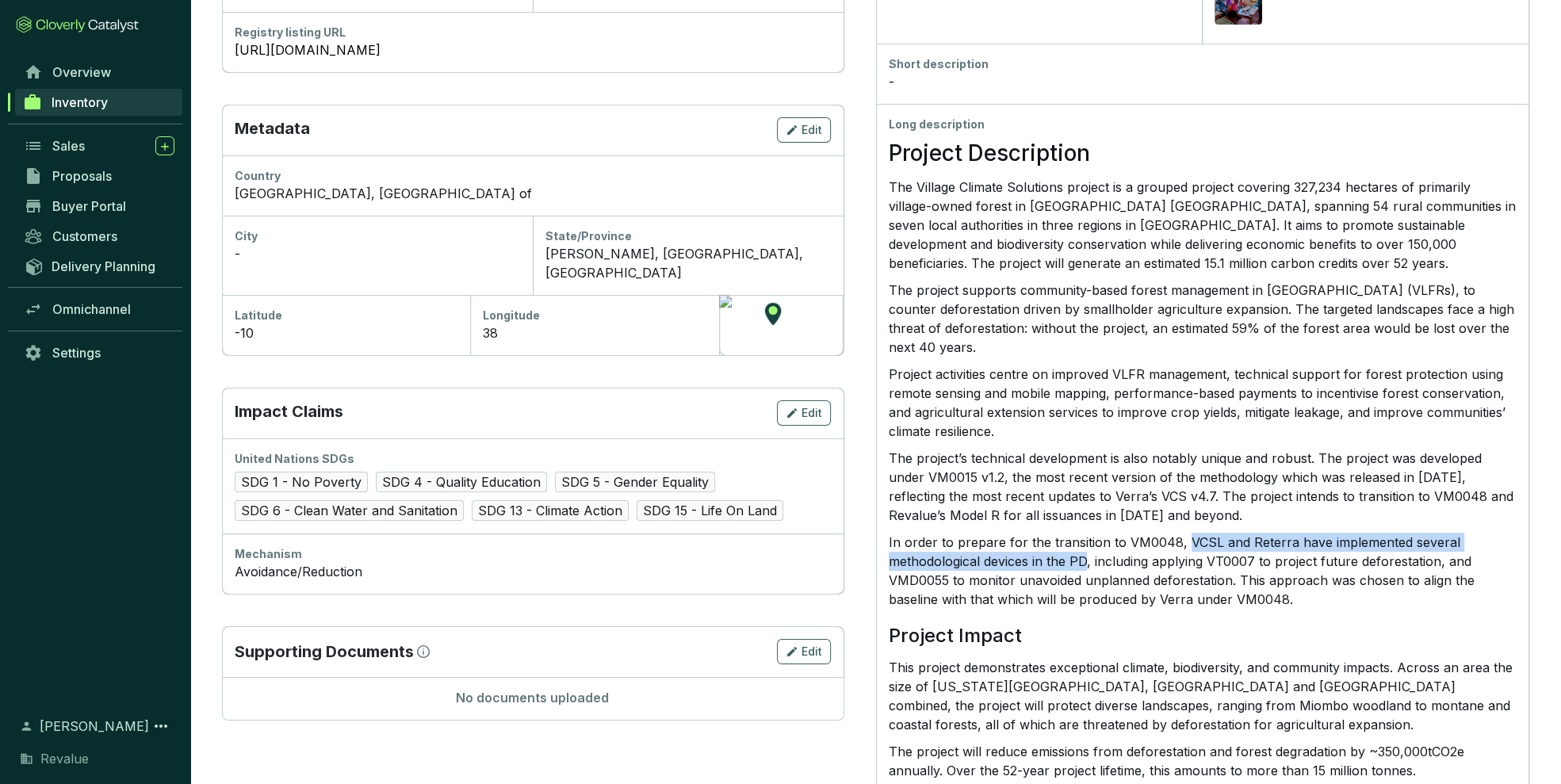
drag, startPoint x: 1180, startPoint y: 544, endPoint x: 1085, endPoint y: 562, distance: 96.7
click at [1085, 562] on p "In order to prepare for the transition to VM0048, VCSL and Reterra have impleme…" at bounding box center [1202, 570] width 628 height 76
copy p "VCSL and Reterra have implemented several methodological devices in the PD"
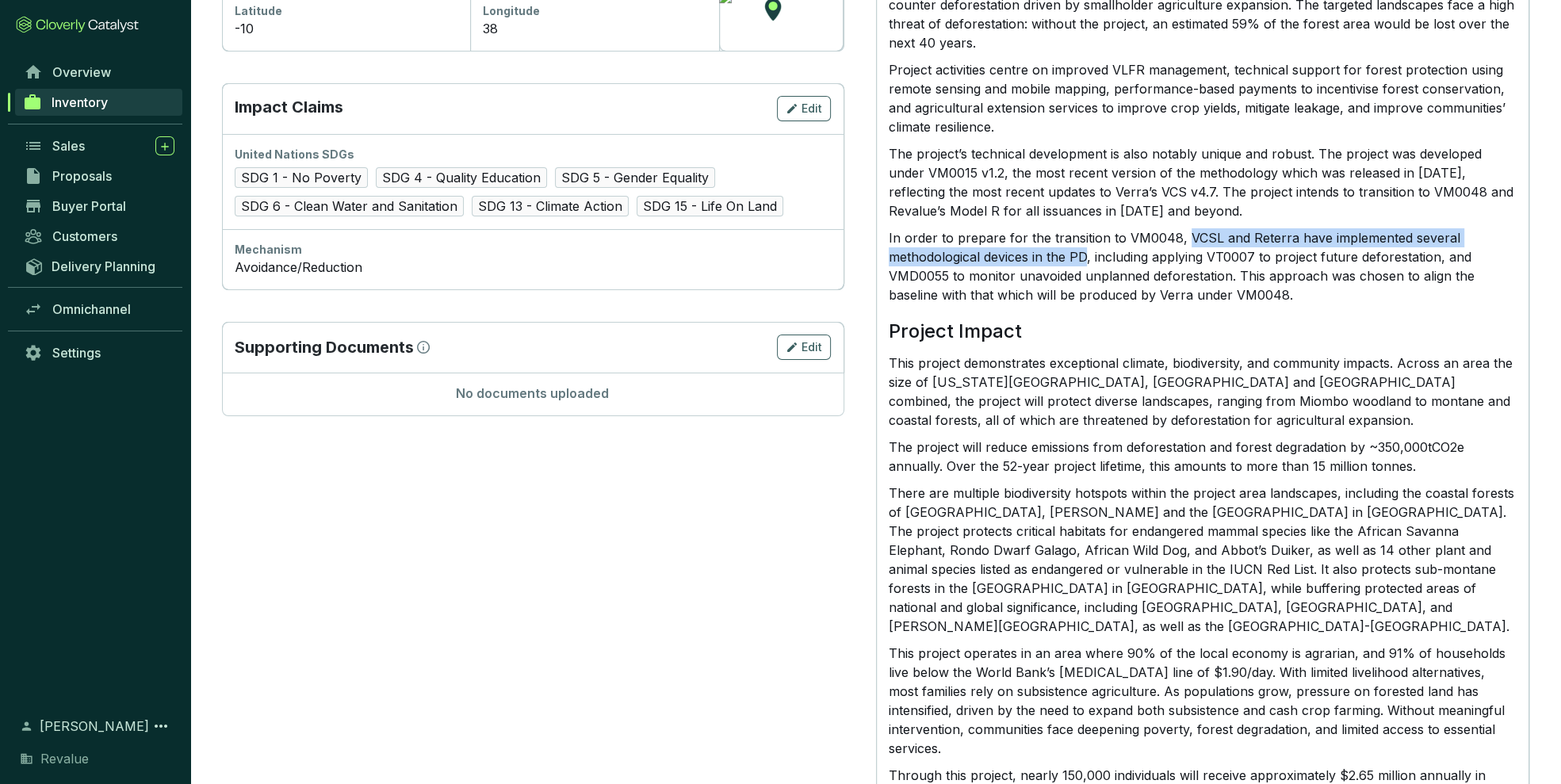
scroll to position [730, 0]
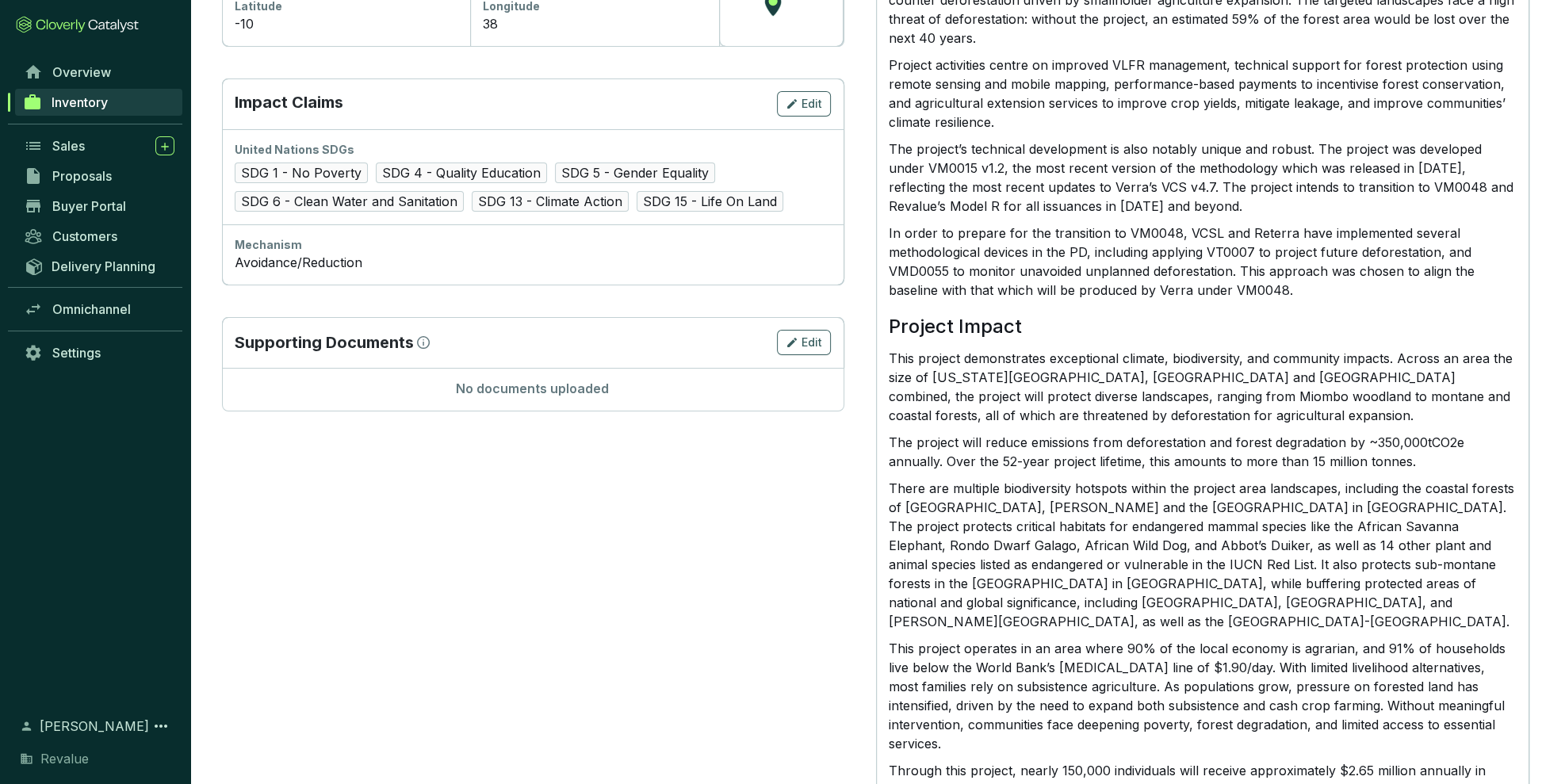
click at [1243, 591] on p "There are multiple biodiversity hotspots within the project area landscapes, in…" at bounding box center [1202, 554] width 628 height 152
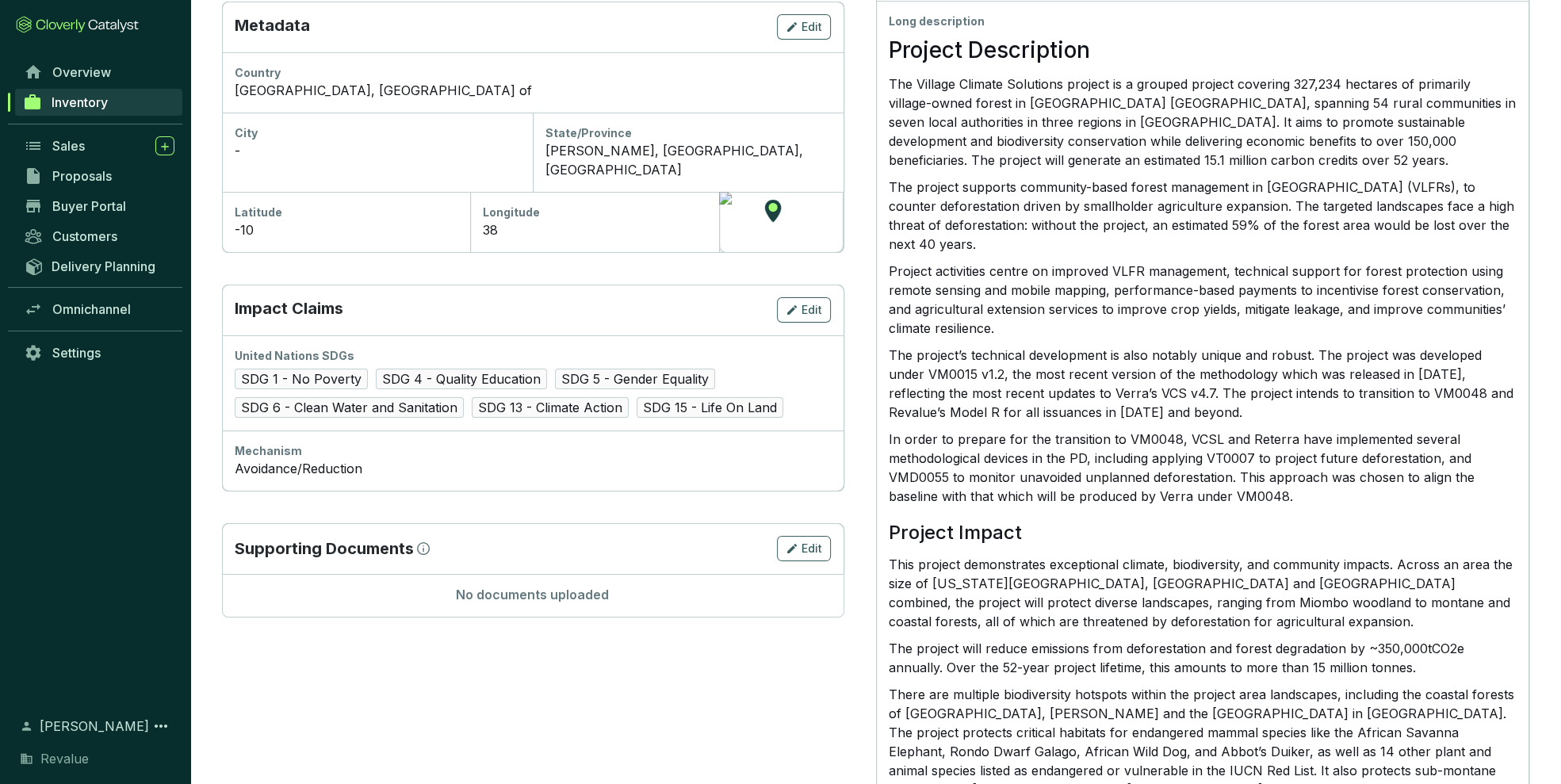
scroll to position [18, 0]
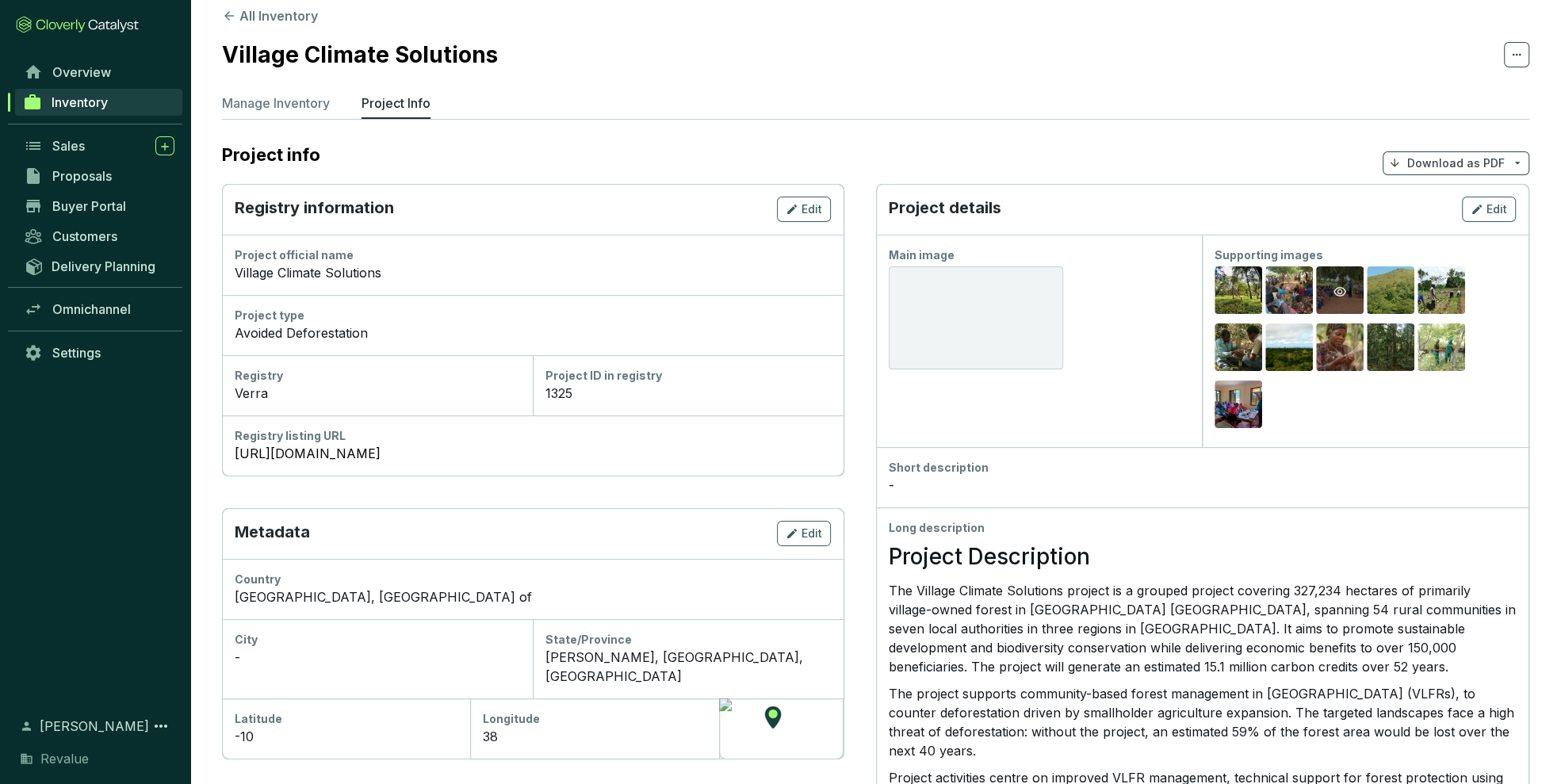
click at [1353, 303] on div "Preview" at bounding box center [1339, 291] width 48 height 50
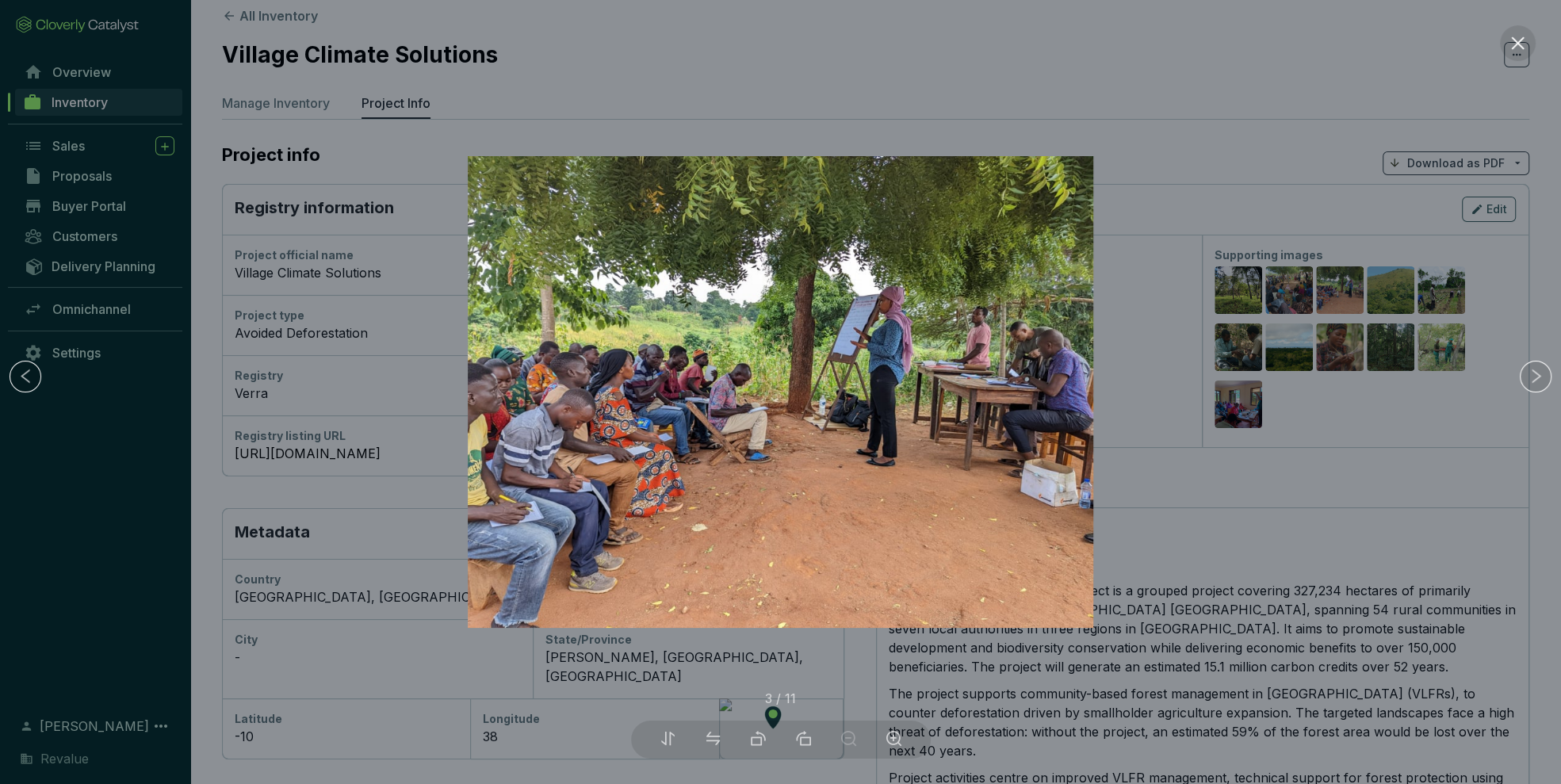
click at [1313, 571] on div at bounding box center [780, 392] width 1561 height 784
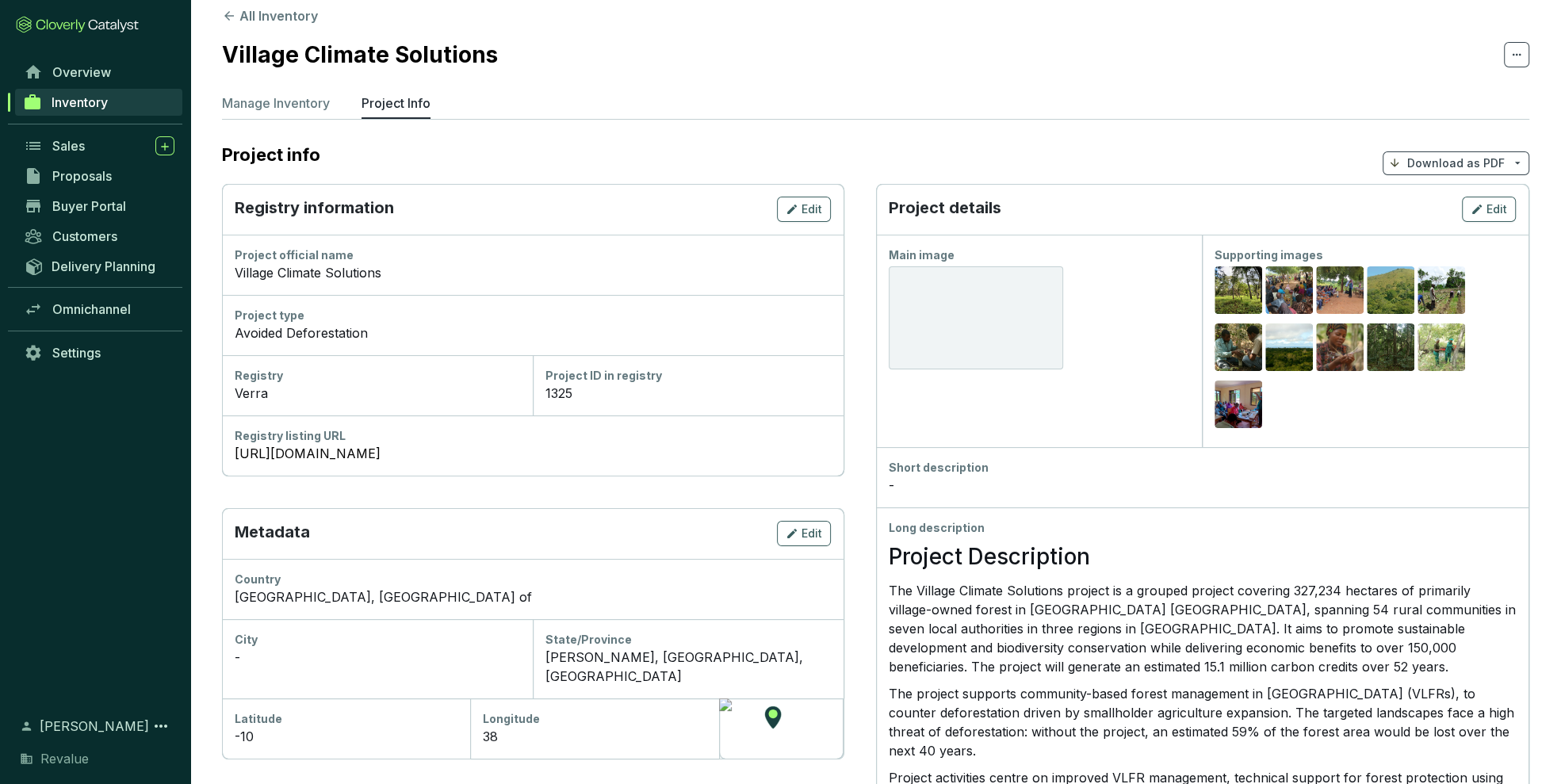
scroll to position [0, 0]
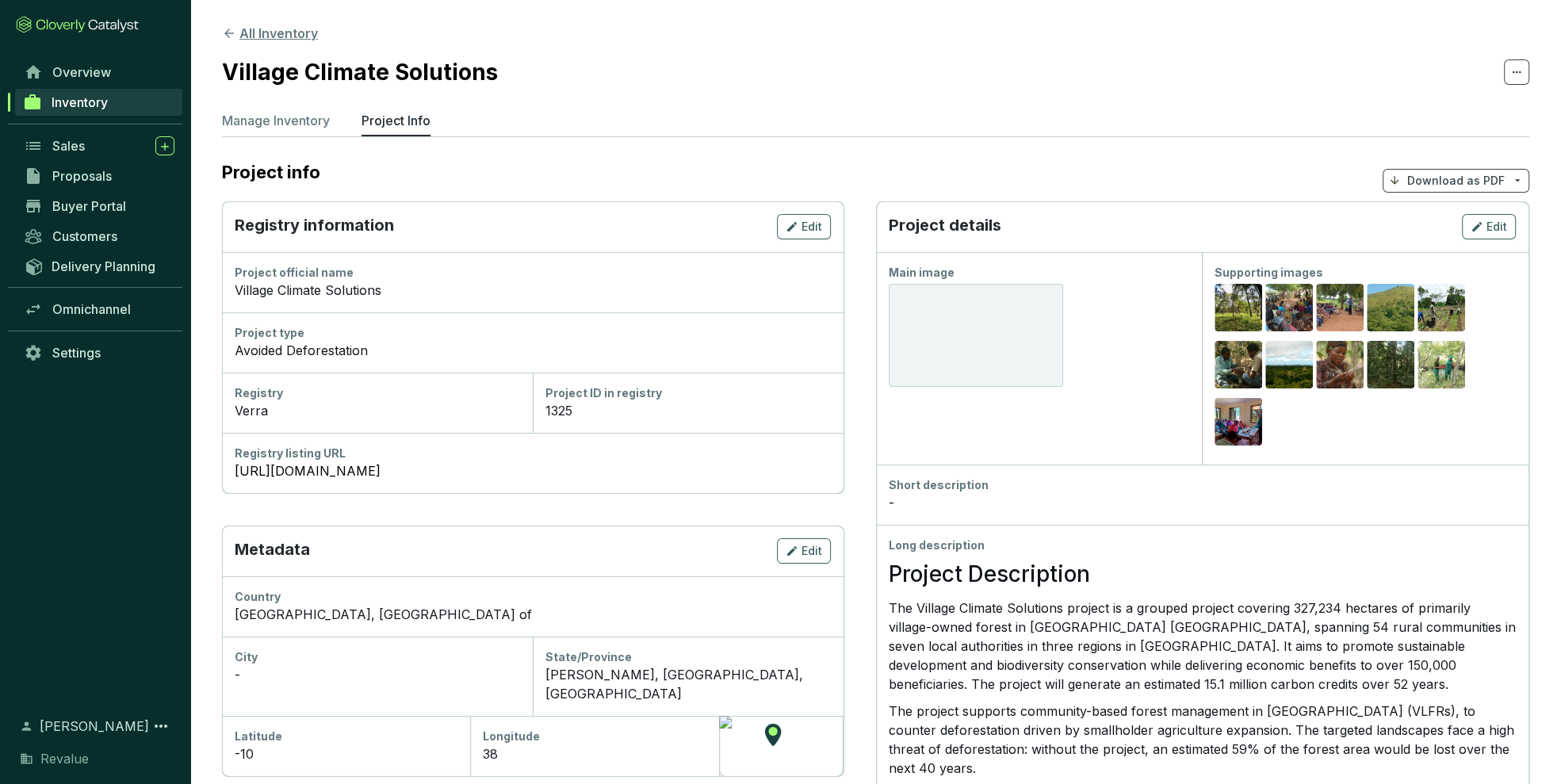
click at [273, 34] on button "All Inventory" at bounding box center [269, 34] width 96 height 19
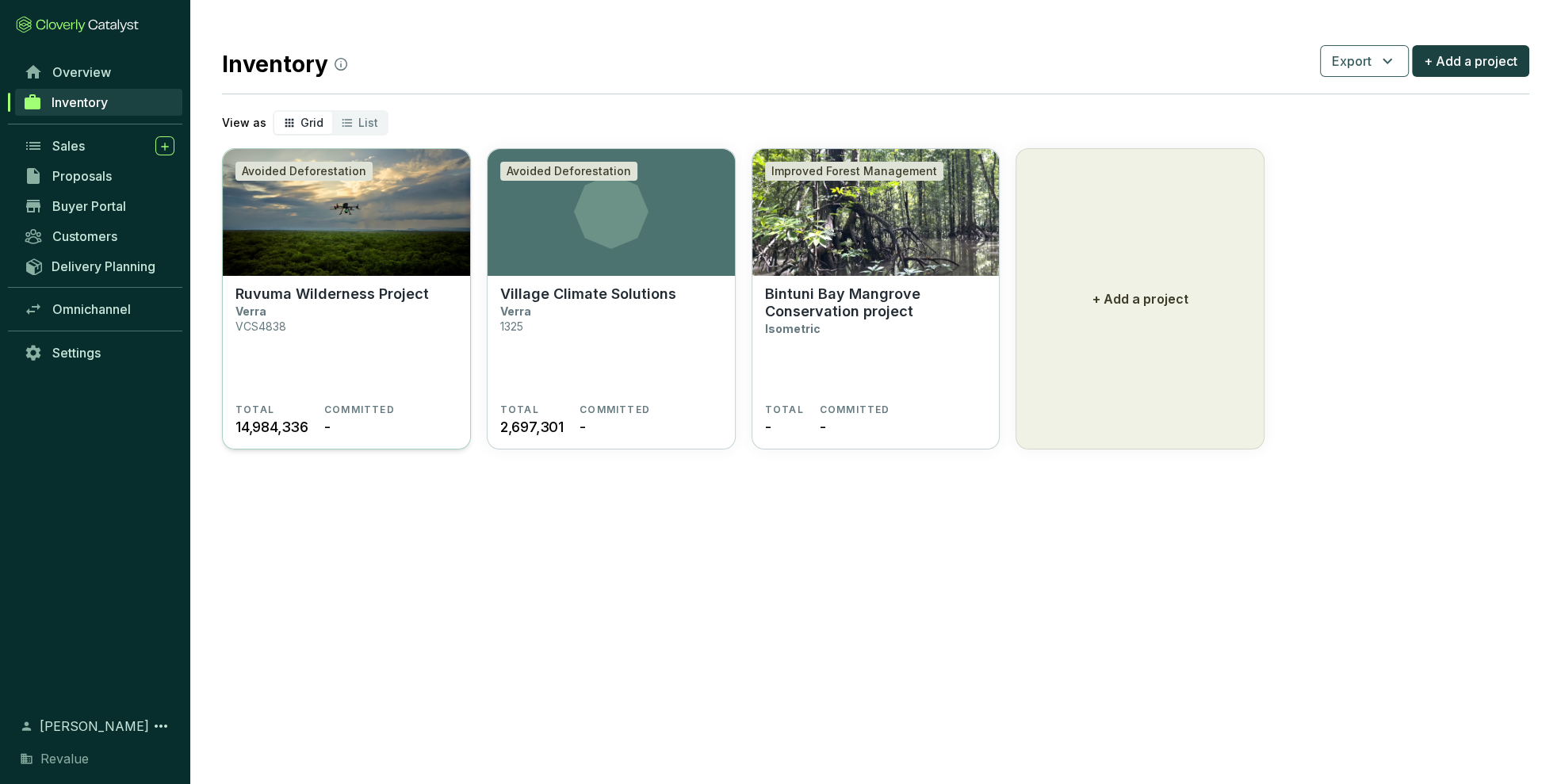
click at [303, 311] on section "Ruvuma Wilderness Project Verra VCS4838" at bounding box center [346, 344] width 222 height 118
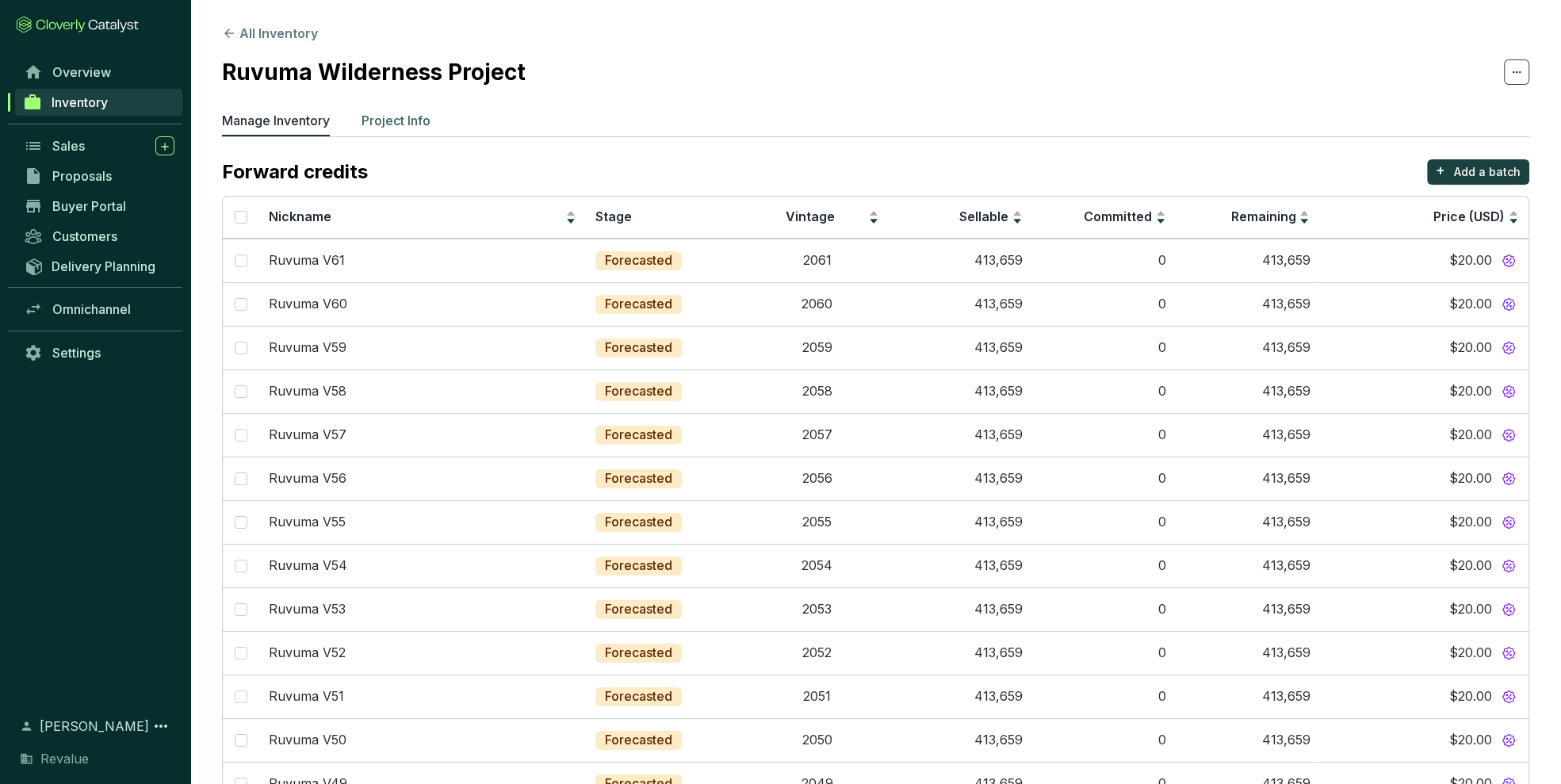
click at [422, 120] on p "Project Info" at bounding box center [396, 121] width 69 height 19
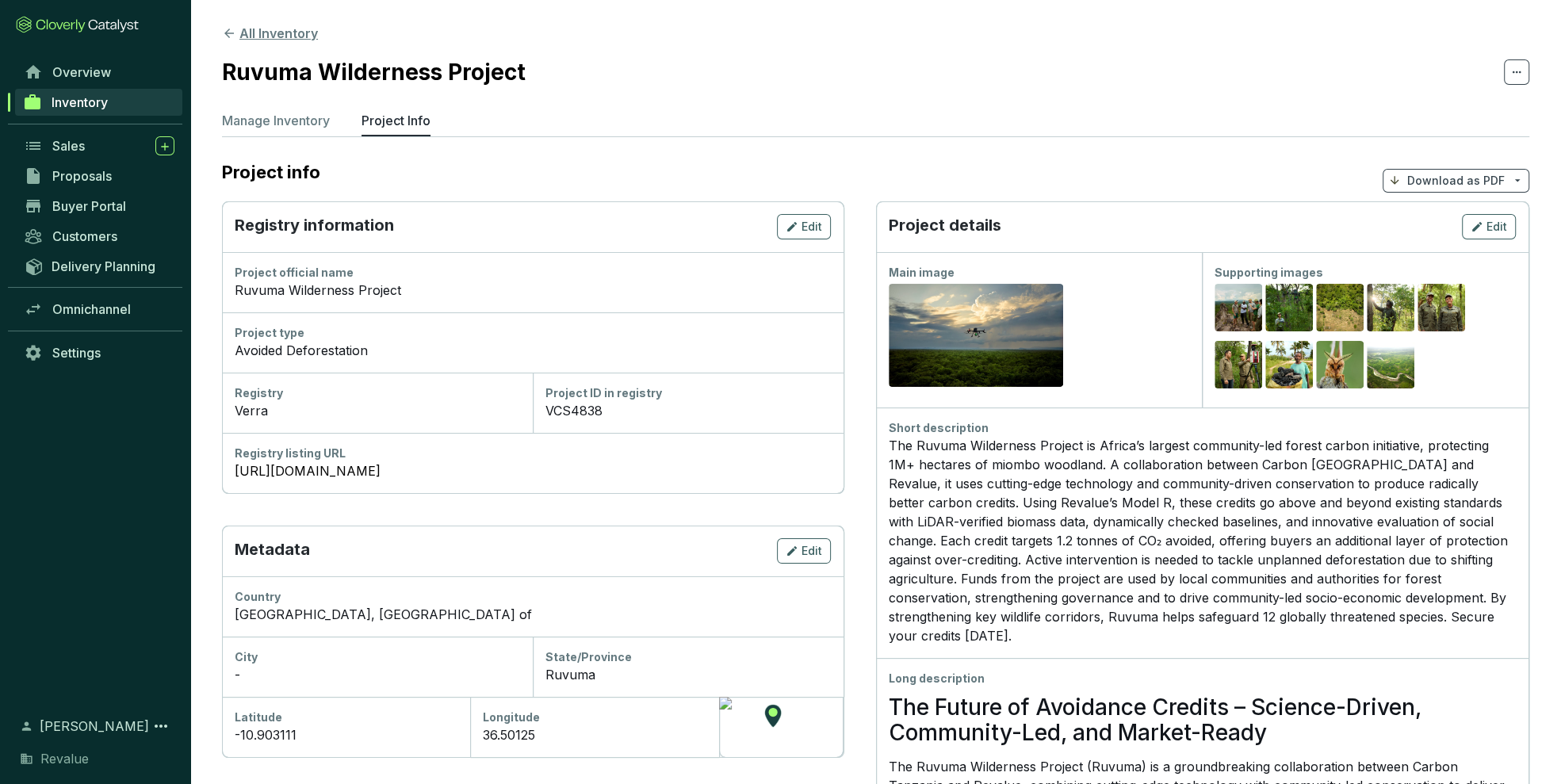
click at [266, 24] on button "All Inventory" at bounding box center [269, 34] width 96 height 19
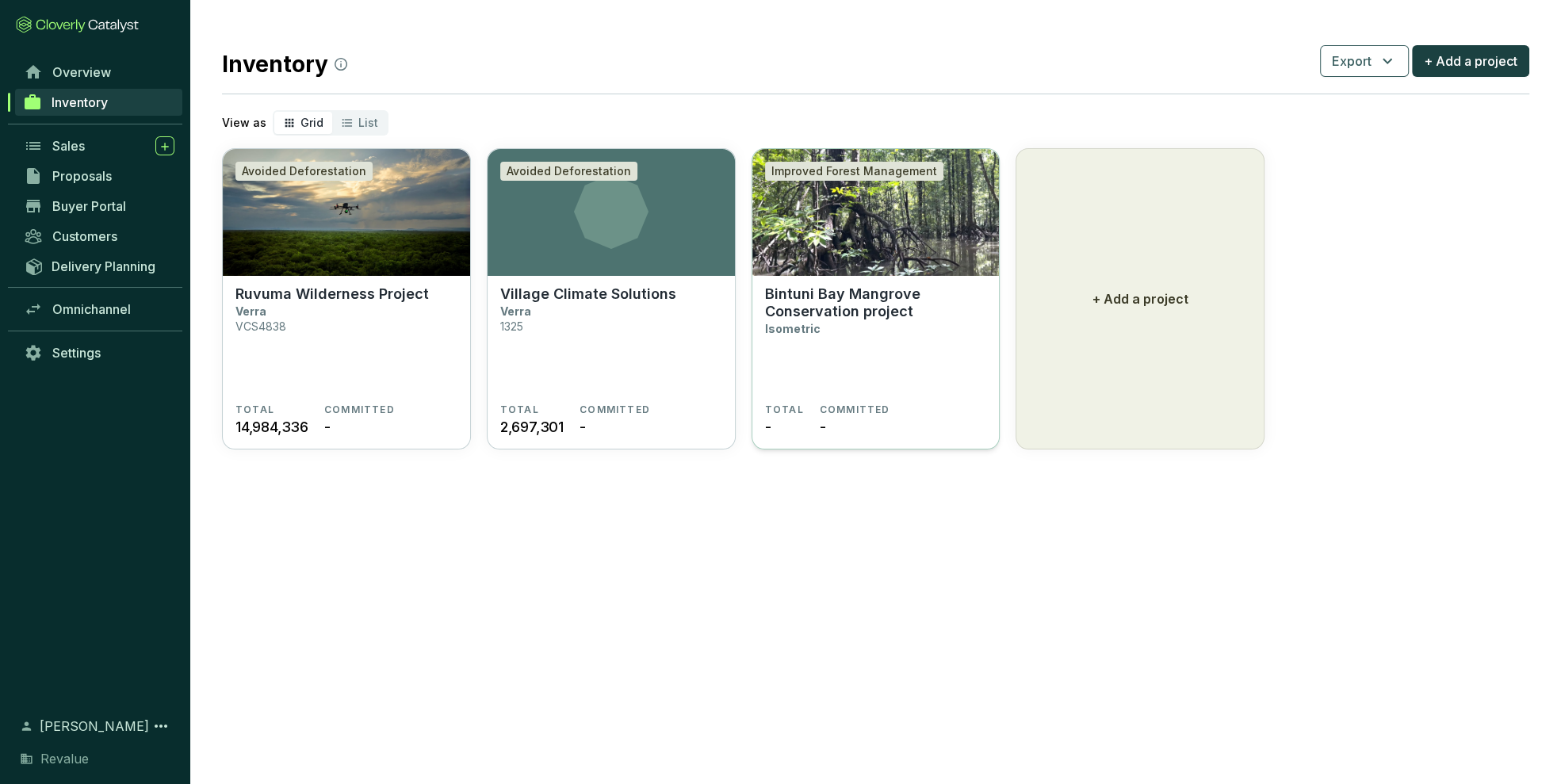
click at [822, 290] on p "Bintuni Bay Mangrove Conservation project" at bounding box center [875, 302] width 222 height 34
